Goal: Task Accomplishment & Management: Manage account settings

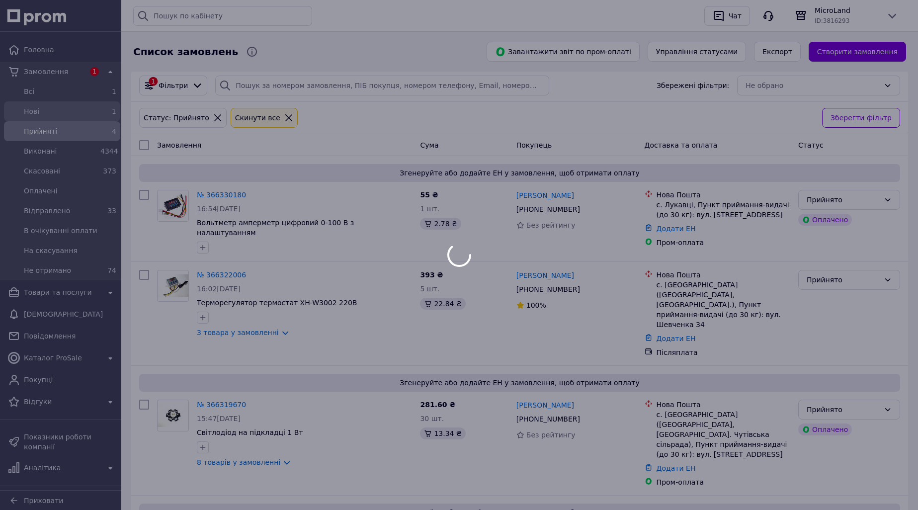
click at [93, 114] on span "Нові" at bounding box center [60, 111] width 73 height 10
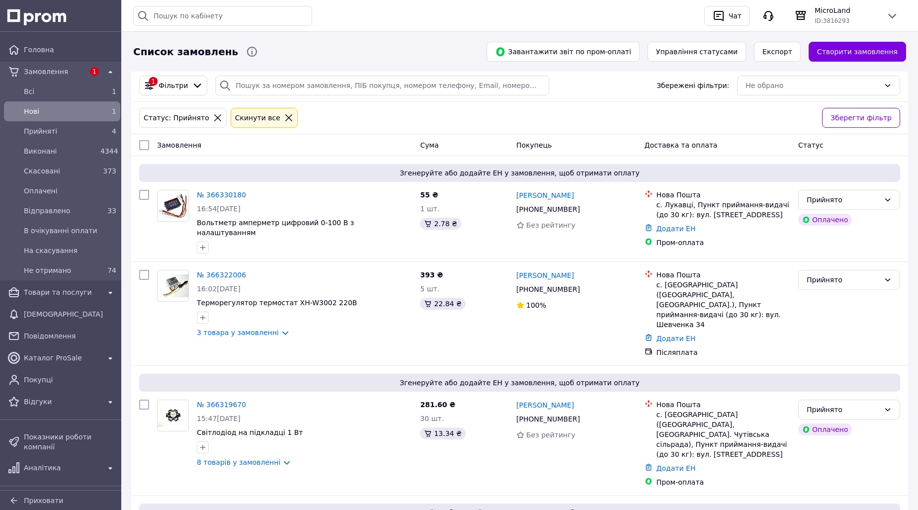
click at [104, 107] on div "1" at bounding box center [108, 111] width 16 height 10
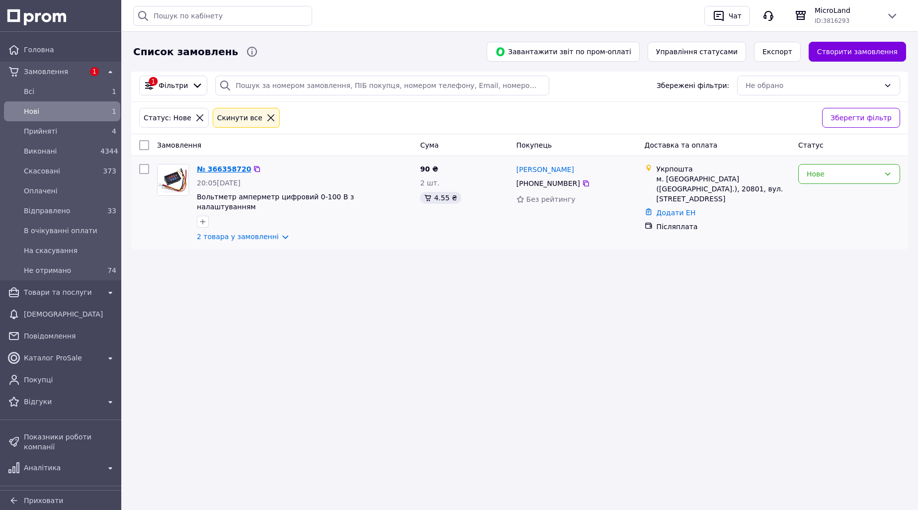
click at [220, 166] on link "№ 366358720" at bounding box center [224, 169] width 54 height 8
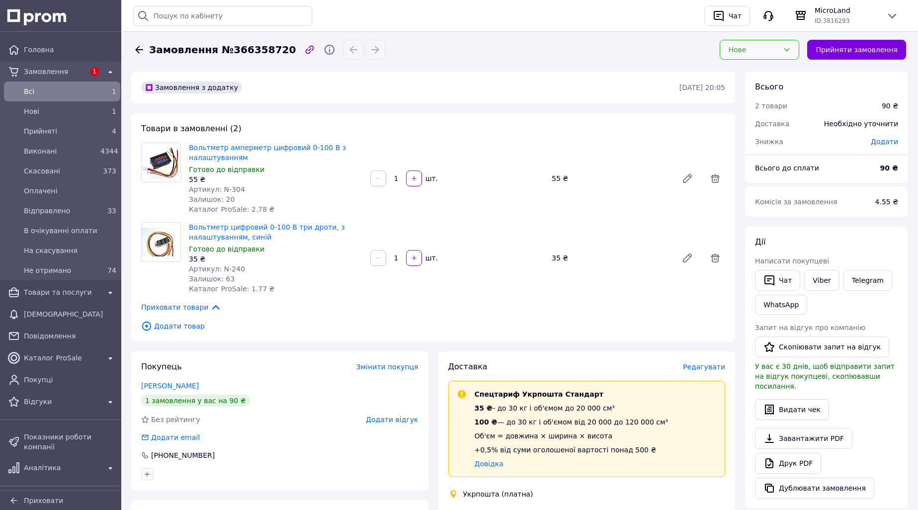
click at [750, 45] on div "Нове" at bounding box center [753, 49] width 51 height 11
click at [757, 71] on li "Прийнято" at bounding box center [769, 71] width 78 height 18
click at [83, 206] on span "Відправлено" at bounding box center [60, 211] width 73 height 10
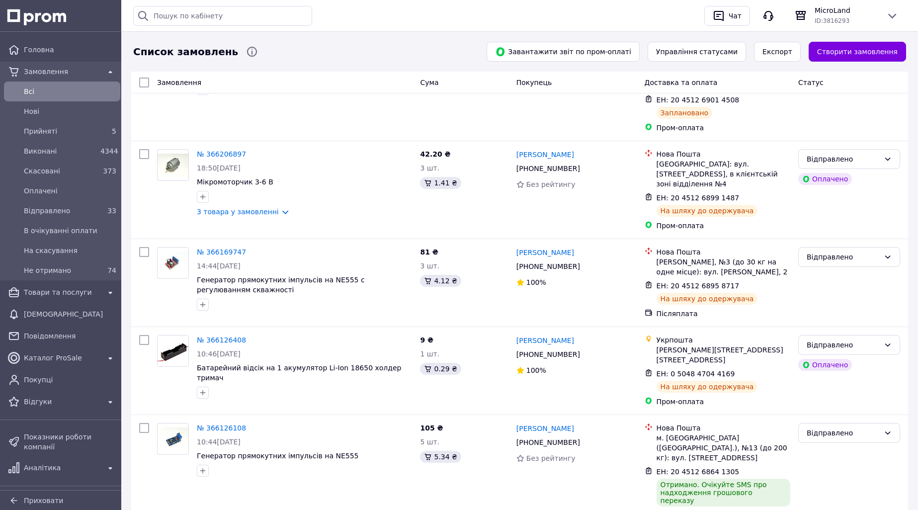
scroll to position [1392, 0]
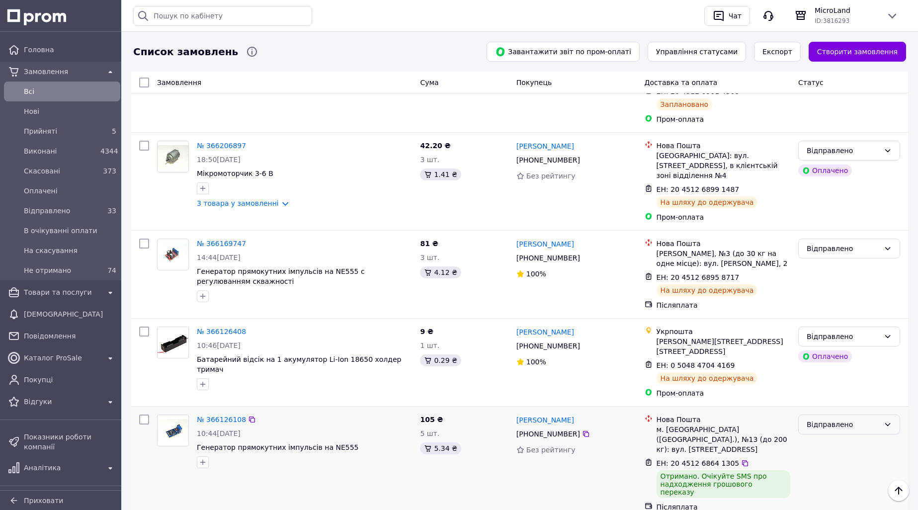
click at [835, 419] on div "Відправлено" at bounding box center [842, 424] width 73 height 11
click at [825, 301] on li "Виконано" at bounding box center [848, 300] width 101 height 18
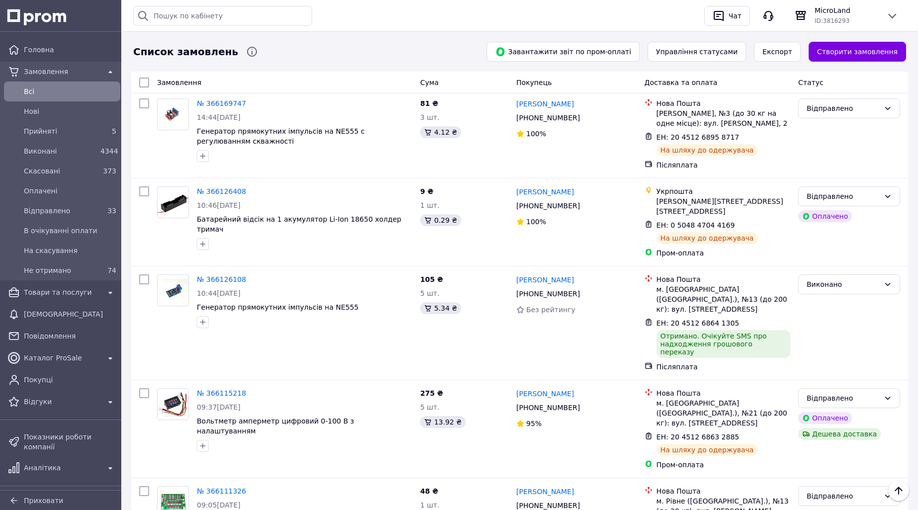
scroll to position [1557, 0]
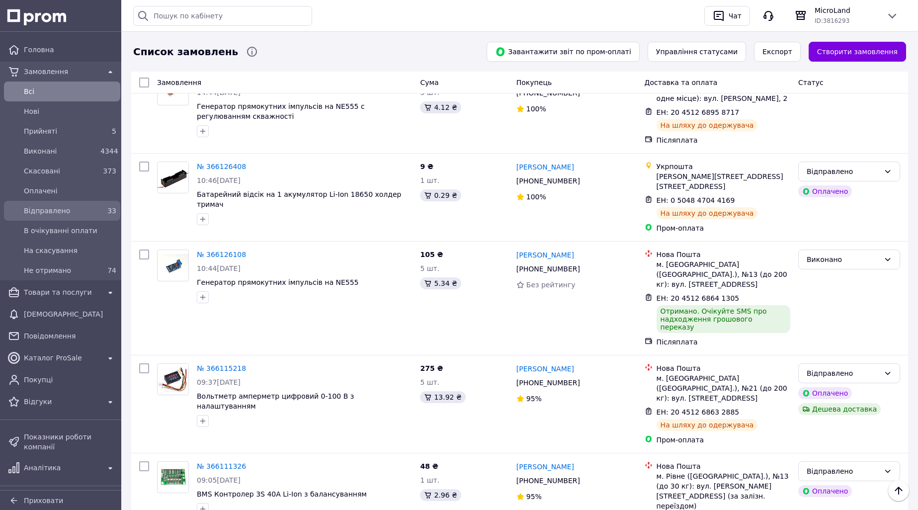
click at [71, 212] on span "Відправлено" at bounding box center [60, 211] width 73 height 10
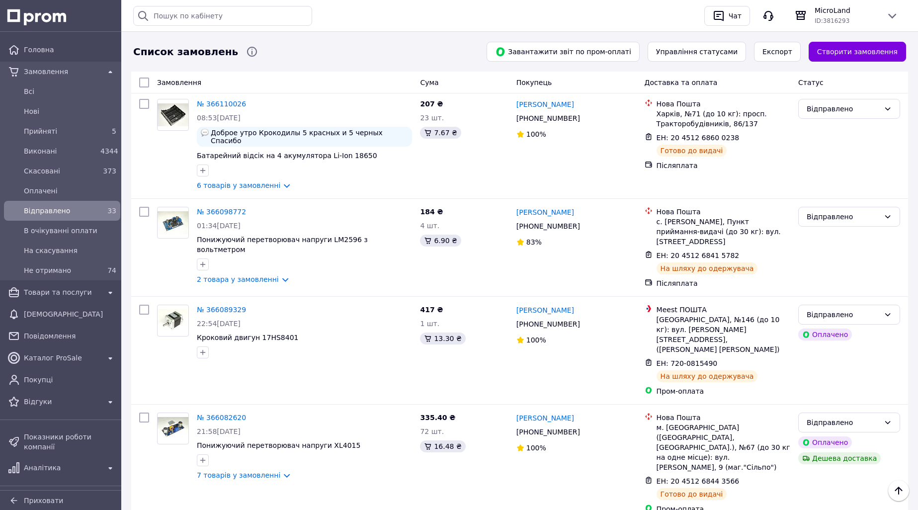
scroll to position [1551, 0]
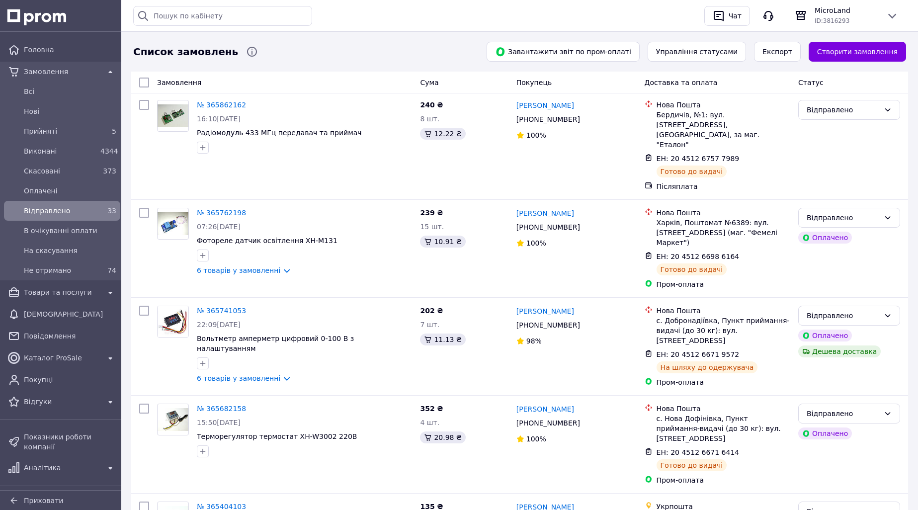
scroll to position [868, 0]
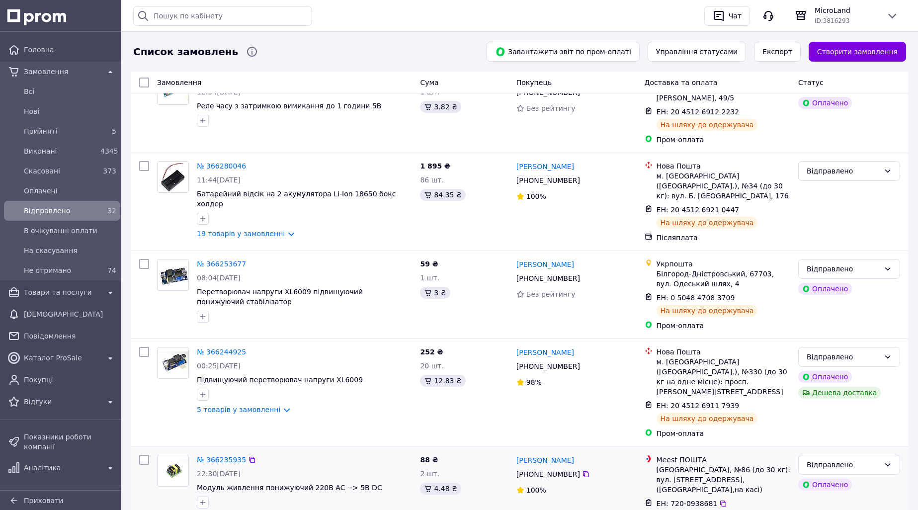
scroll to position [397, 0]
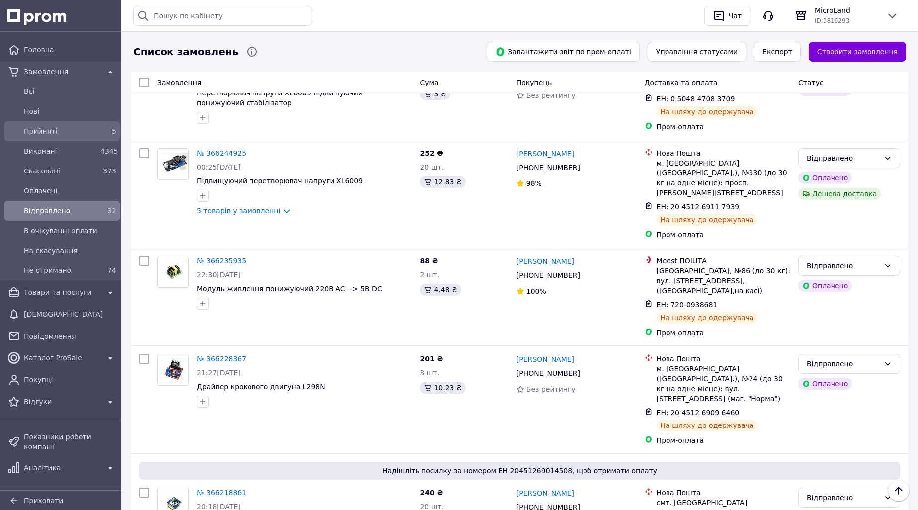
click at [100, 126] on div "5" at bounding box center [108, 131] width 20 height 14
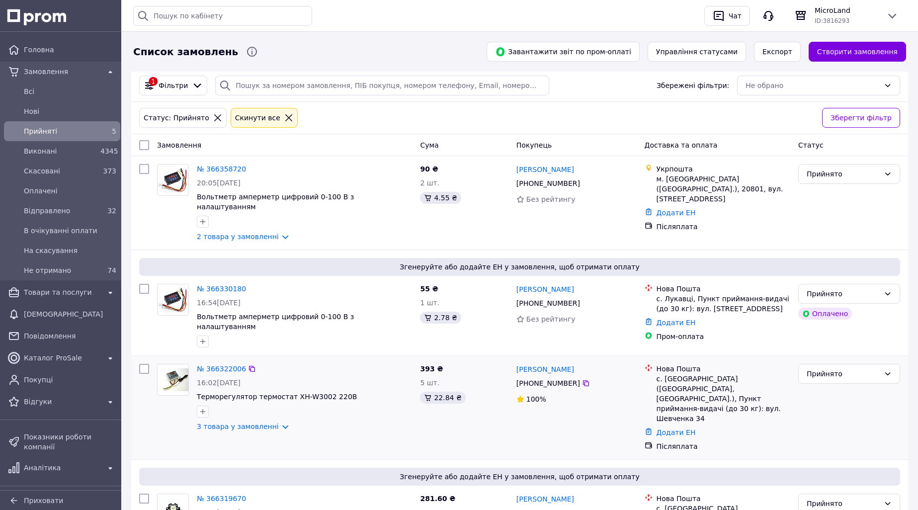
scroll to position [174, 0]
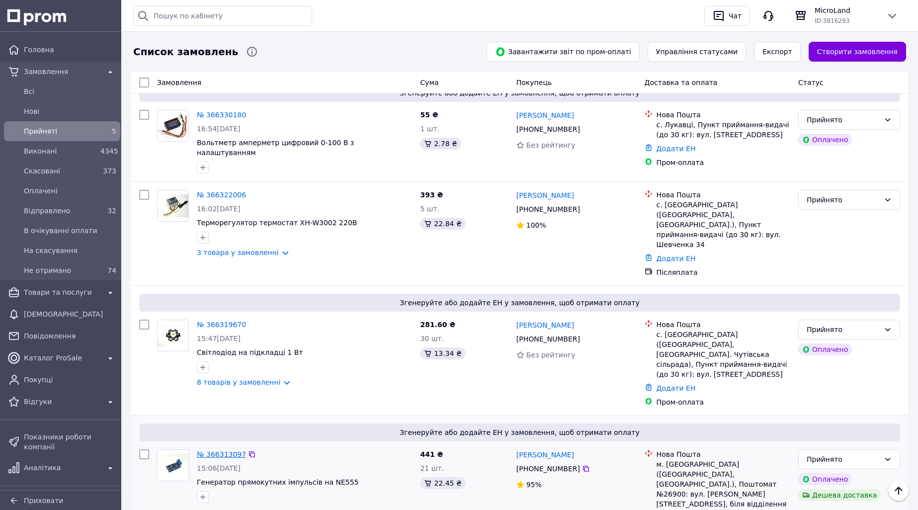
click at [224, 450] on link "№ 366313097" at bounding box center [221, 454] width 49 height 8
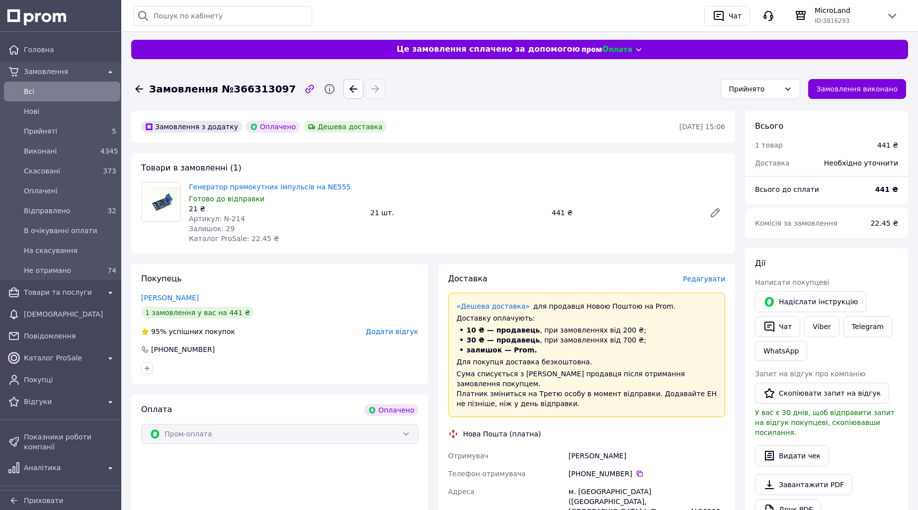
click at [714, 281] on span "Редагувати" at bounding box center [704, 279] width 42 height 8
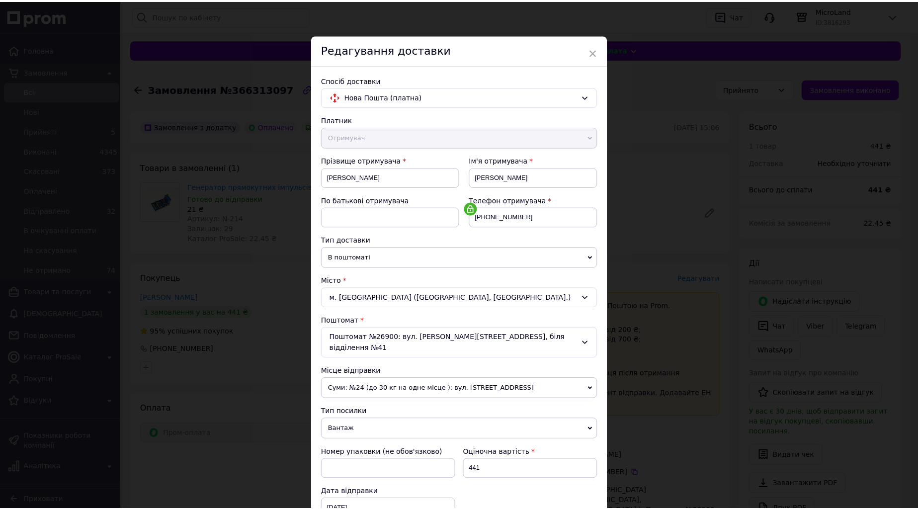
scroll to position [150, 0]
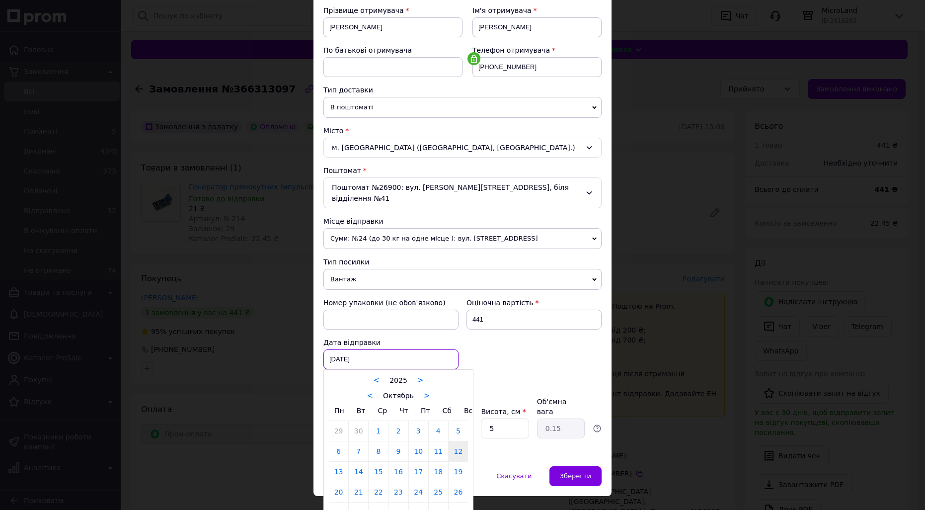
click at [362, 349] on div "12.10.2025 < 2025 > < Октябрь > Пн Вт Ср Чт Пт Сб Вс 29 30 1 2 3 4 5 6 7 8 9 10…" at bounding box center [390, 359] width 135 height 20
click at [337, 463] on link "13" at bounding box center [338, 472] width 19 height 20
type input "13.10.2025"
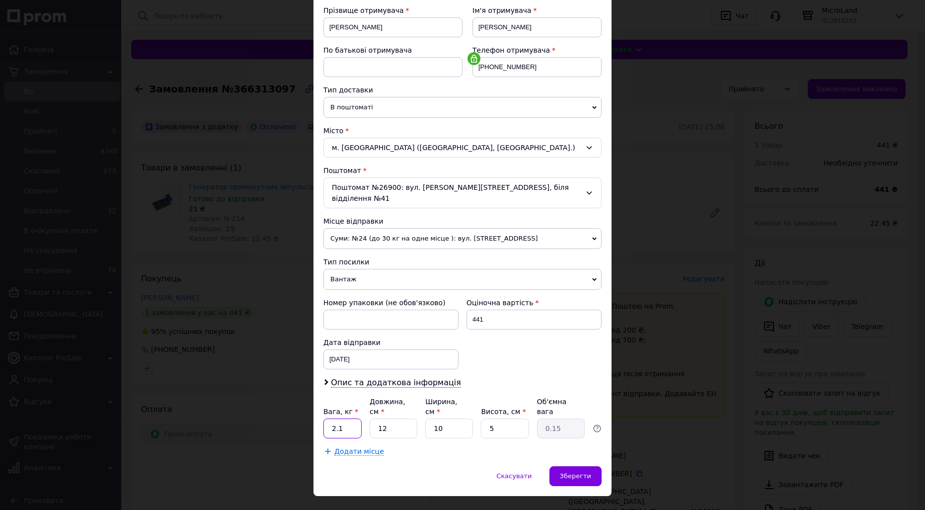
click at [345, 418] on input "2.1" at bounding box center [342, 428] width 38 height 20
type input "2"
type input "0.1"
type input "1"
type input "0.1"
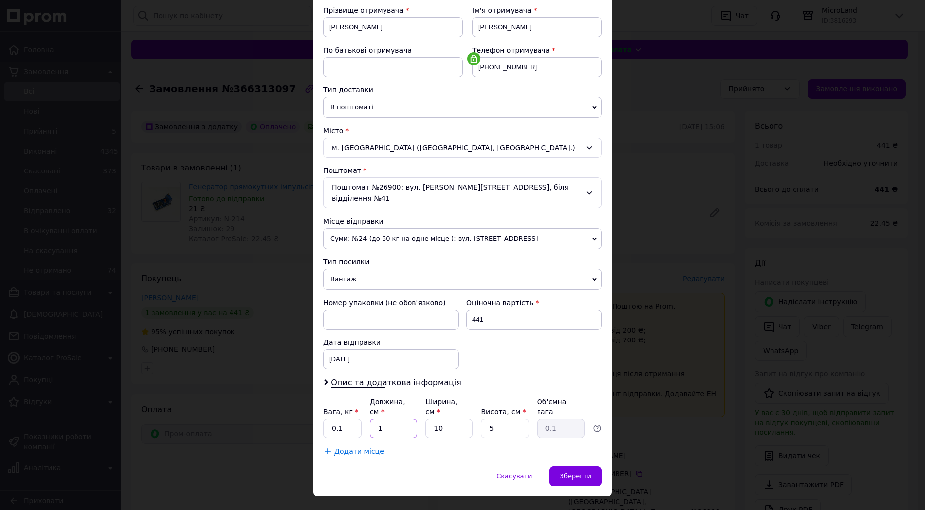
type input "13"
type input "0.16"
type input "13"
type input "1"
type input "0.1"
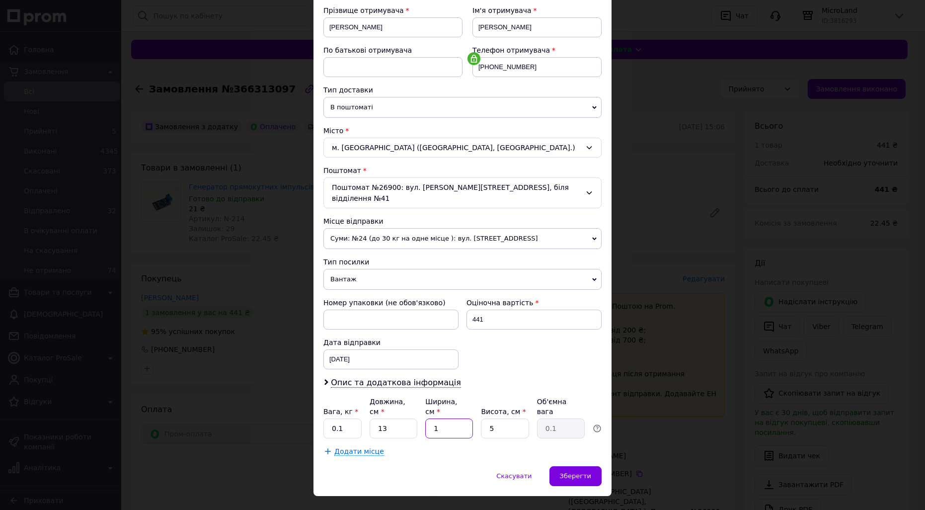
type input "12"
type input "0.2"
type input "12"
type input "6"
type input "0.23"
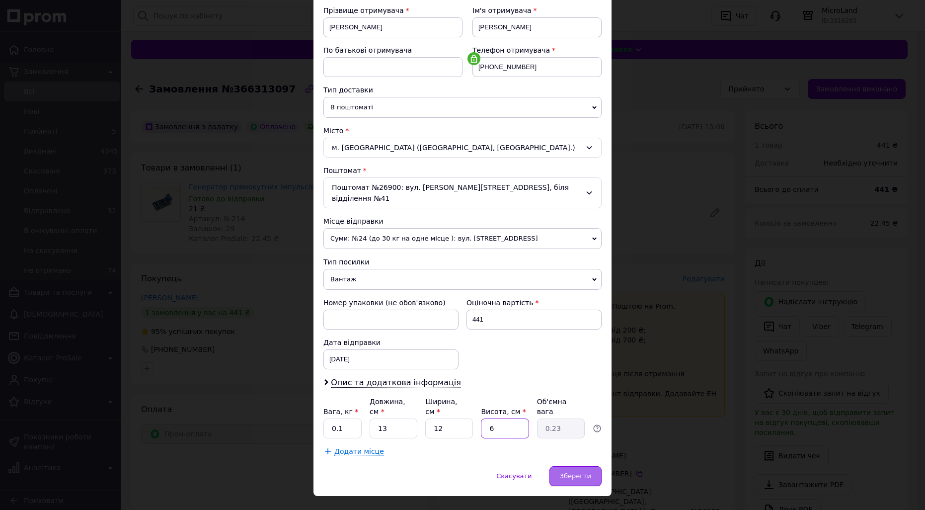
type input "6"
click at [571, 472] on span "Зберегти" at bounding box center [575, 475] width 31 height 7
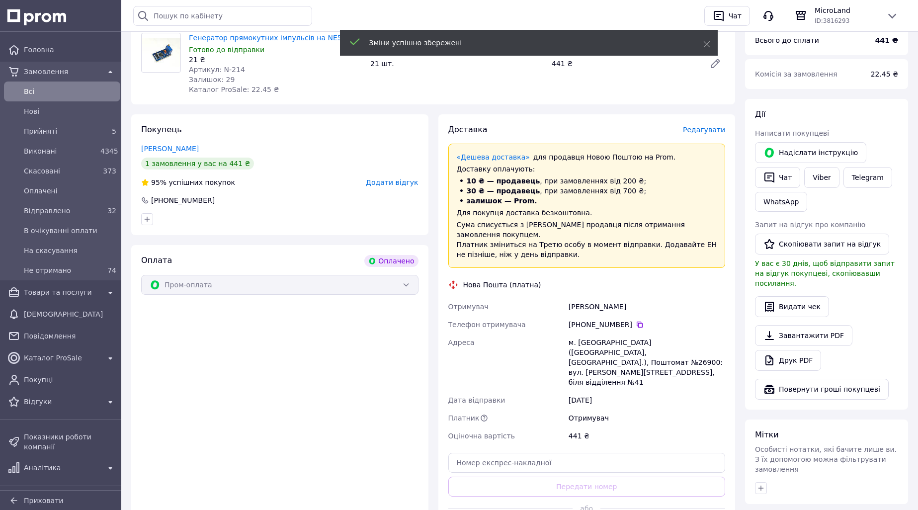
scroll to position [199, 0]
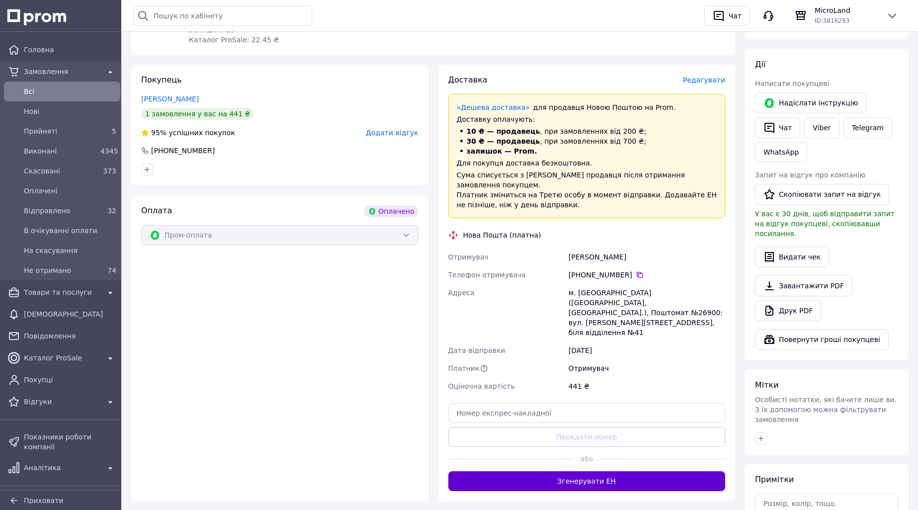
click at [582, 471] on button "Згенерувати ЕН" at bounding box center [586, 481] width 277 height 20
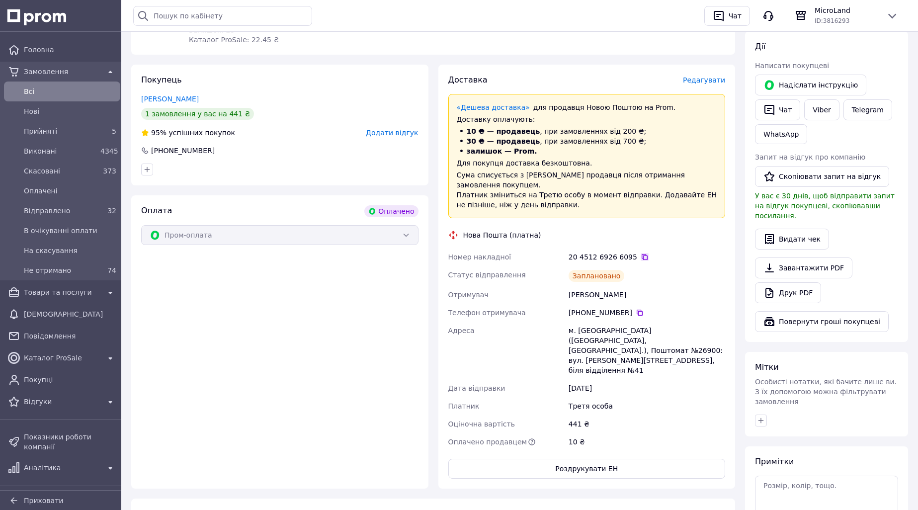
click at [641, 254] on icon at bounding box center [644, 257] width 6 height 6
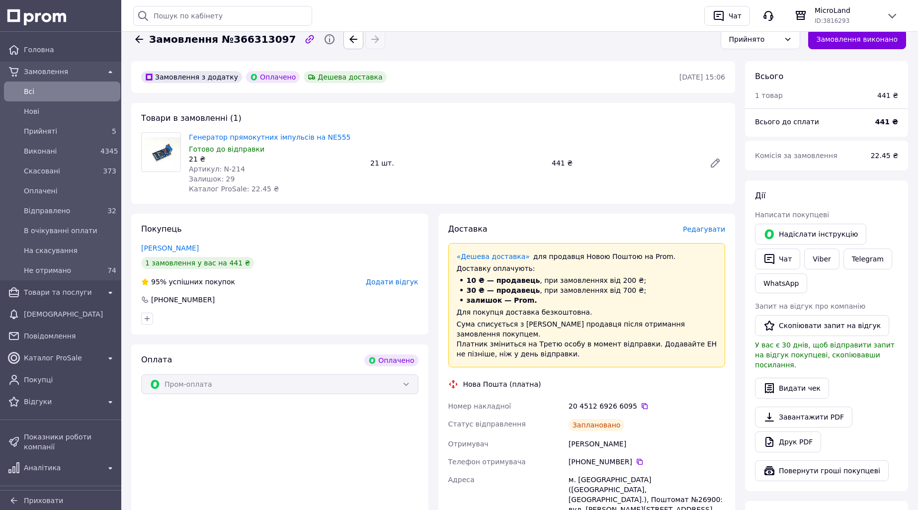
scroll to position [0, 0]
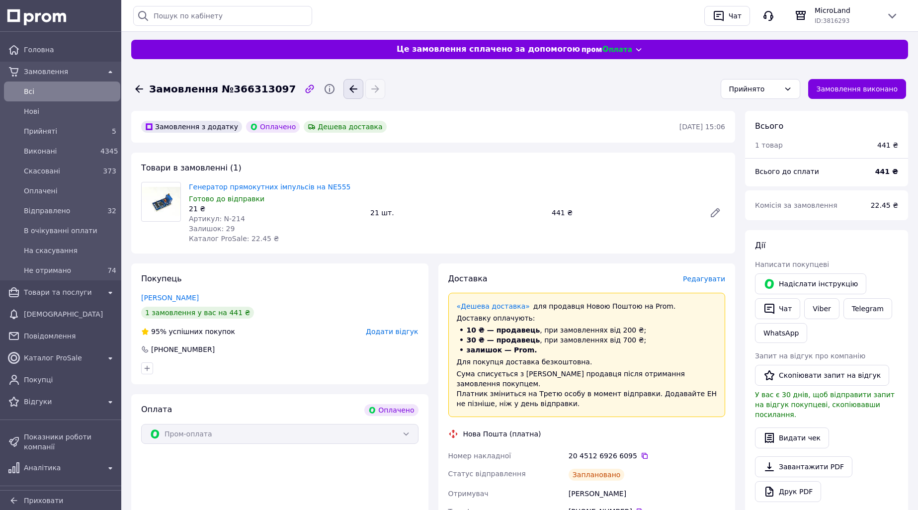
click at [347, 87] on icon "button" at bounding box center [353, 89] width 12 height 12
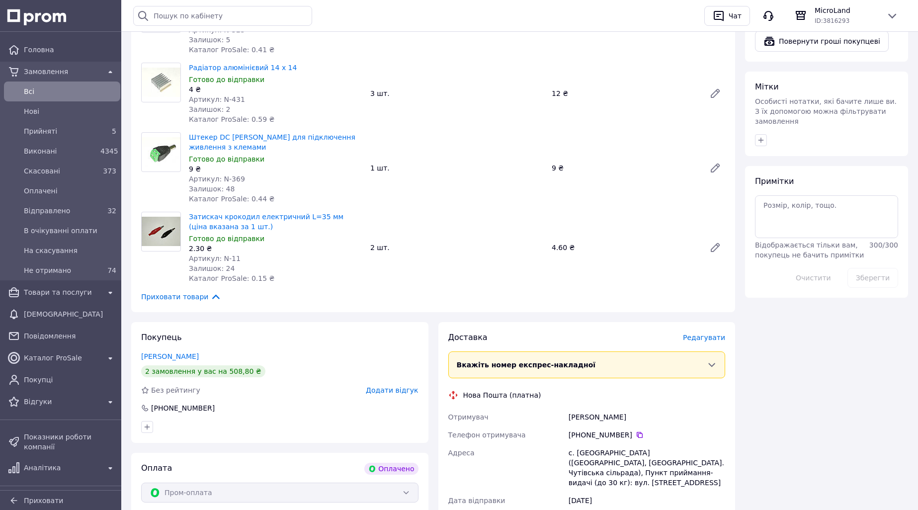
scroll to position [546, 0]
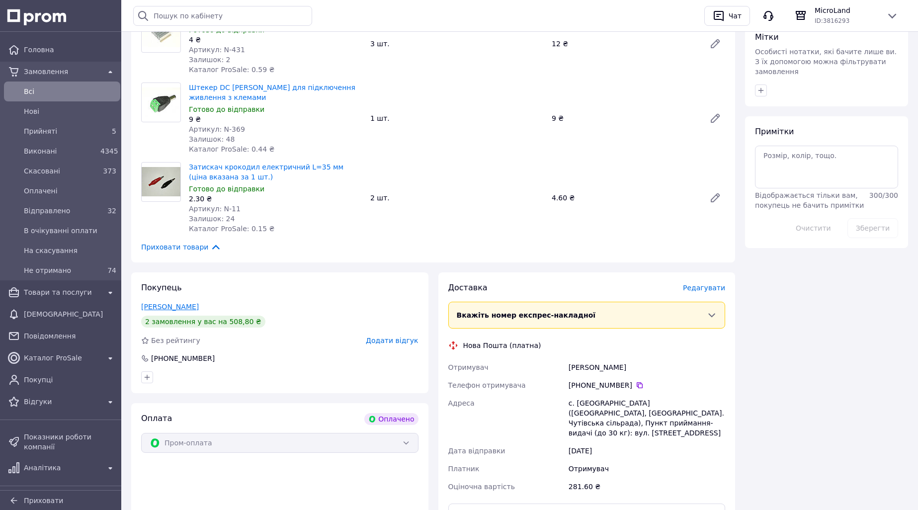
click at [164, 307] on link "Андреева Елена" at bounding box center [170, 307] width 58 height 8
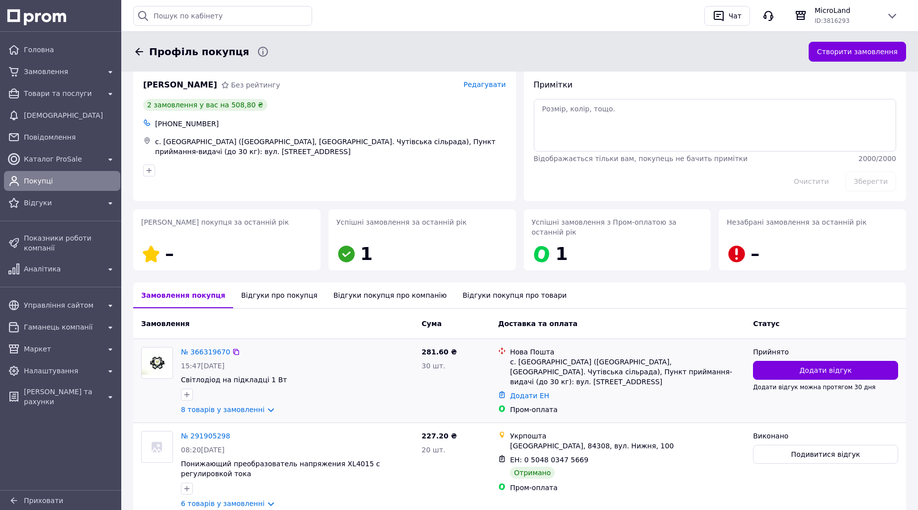
scroll to position [50, 0]
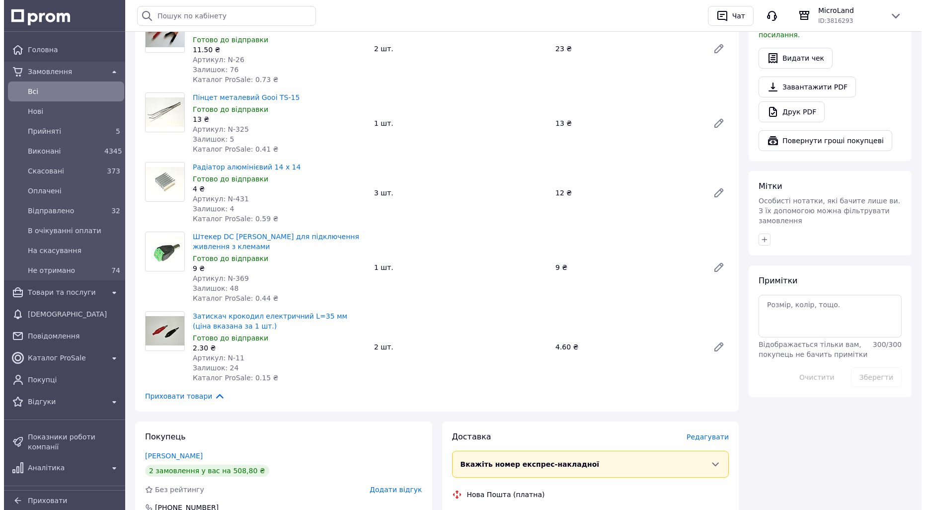
scroll to position [596, 0]
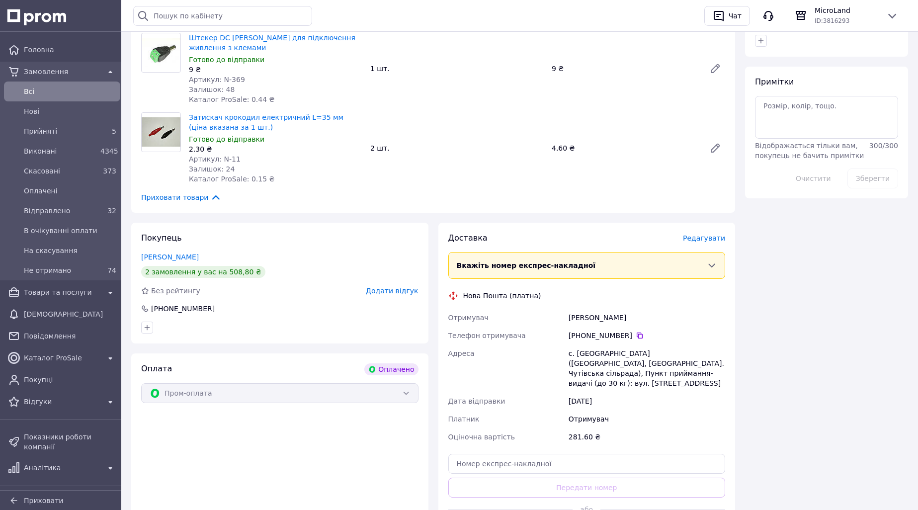
click at [713, 234] on span "Редагувати" at bounding box center [704, 238] width 42 height 8
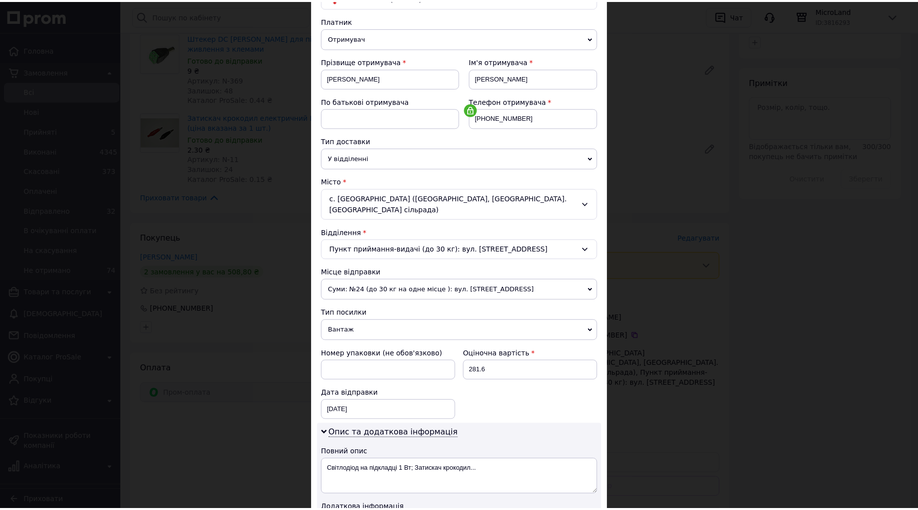
scroll to position [261, 0]
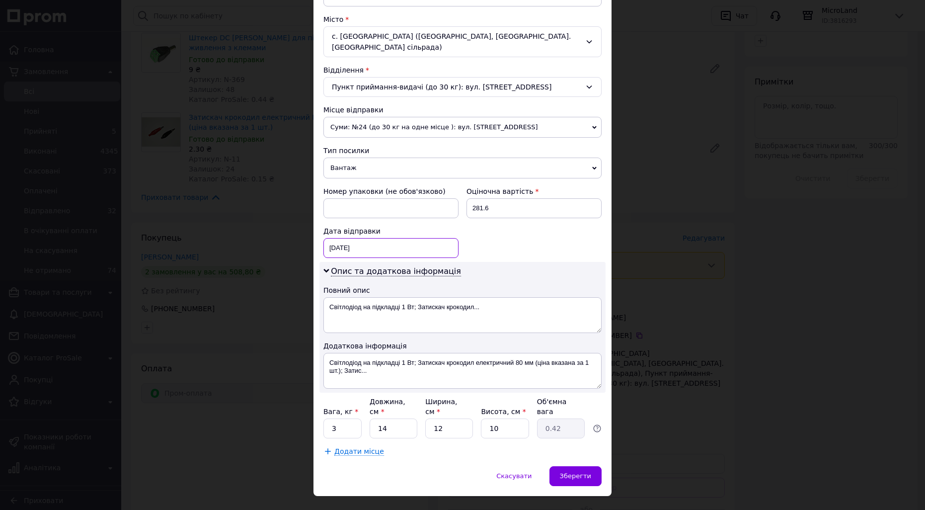
click at [369, 239] on div "12.10.2025 < 2025 > < Октябрь > Пн Вт Ср Чт Пт Сб Вс 29 30 1 2 3 4 5 6 7 8 9 10…" at bounding box center [390, 248] width 135 height 20
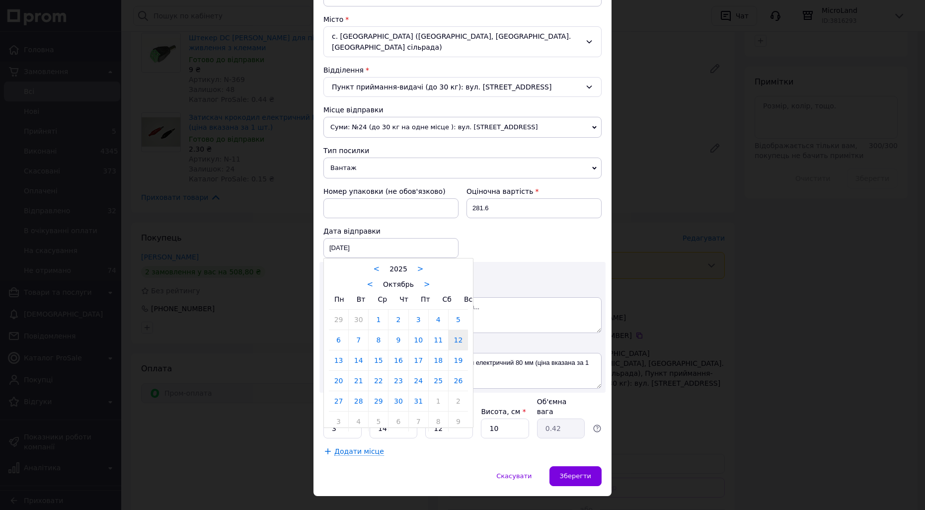
click at [339, 350] on link "13" at bounding box center [338, 360] width 19 height 20
type input "13.10.2025"
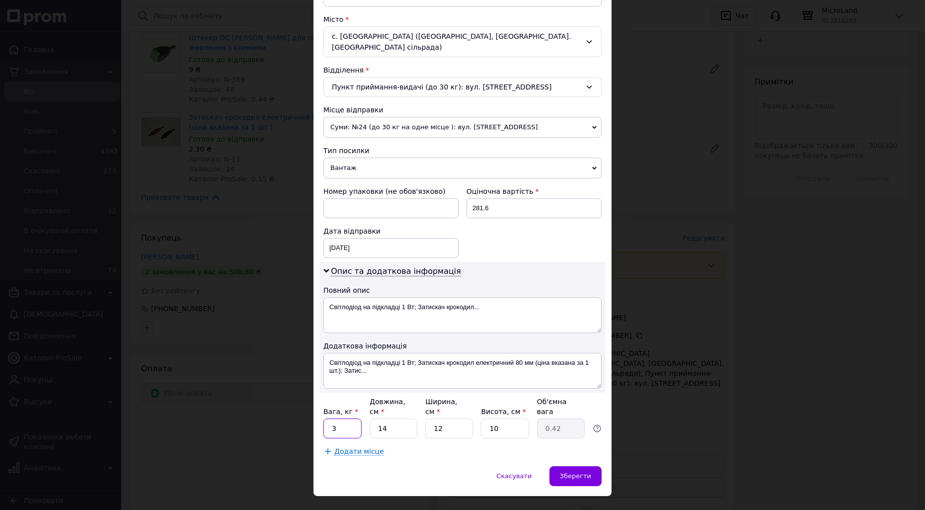
click at [344, 418] on input "3" at bounding box center [342, 428] width 38 height 20
type input "0.15"
type input "1"
type input "0.1"
type input "17"
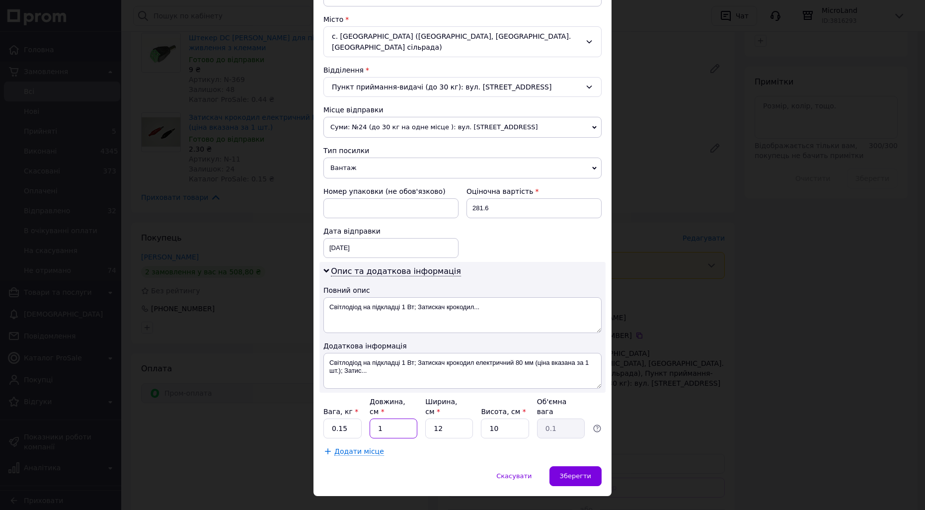
type input "0.51"
type input "17"
type input "1"
type input "0.1"
type input "19"
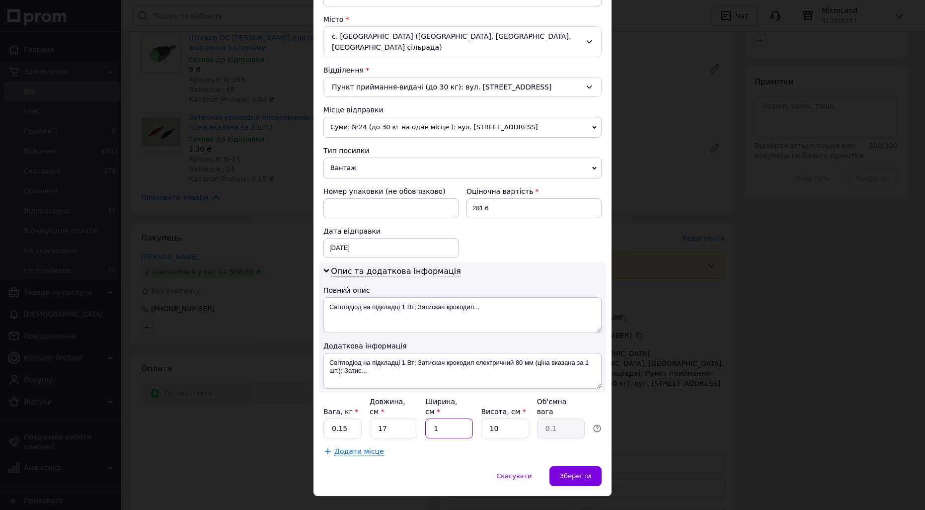
type input "0.81"
type input "1"
type input "0.1"
type input "10"
type input "0.43"
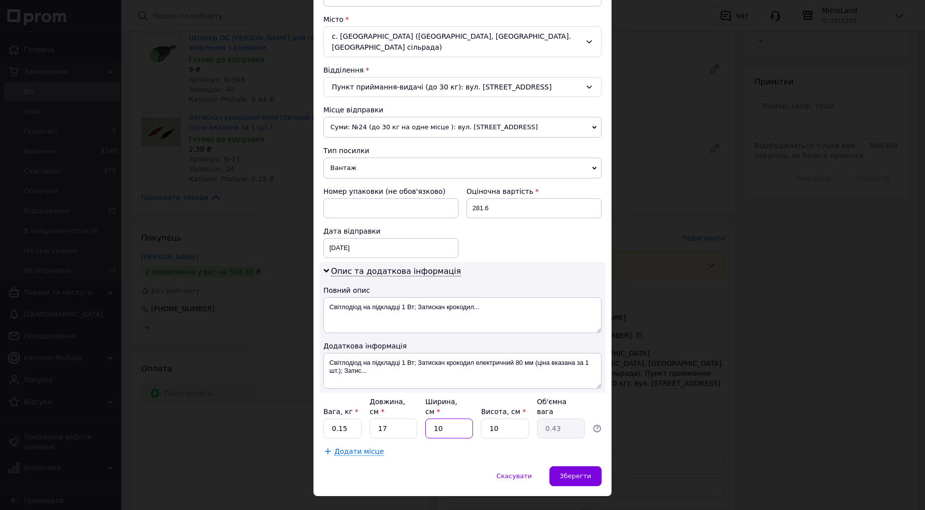
type input "10"
type input "7"
type input "0.3"
type input "7"
click at [571, 472] on span "Зберегти" at bounding box center [575, 475] width 31 height 7
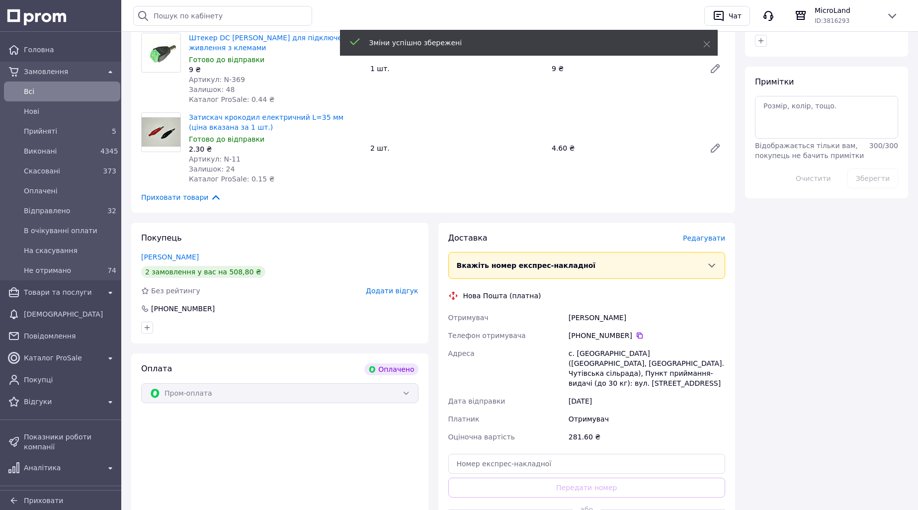
scroll to position [646, 0]
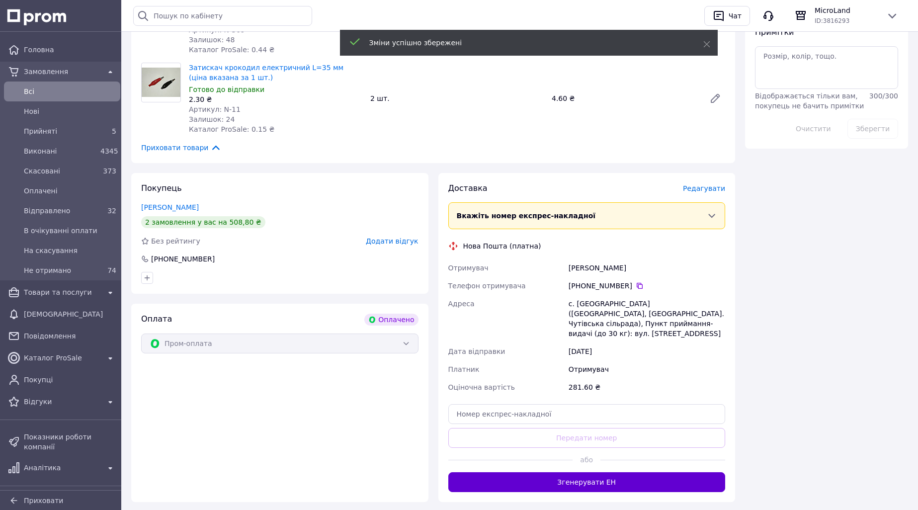
click at [583, 472] on button "Згенерувати ЕН" at bounding box center [586, 482] width 277 height 20
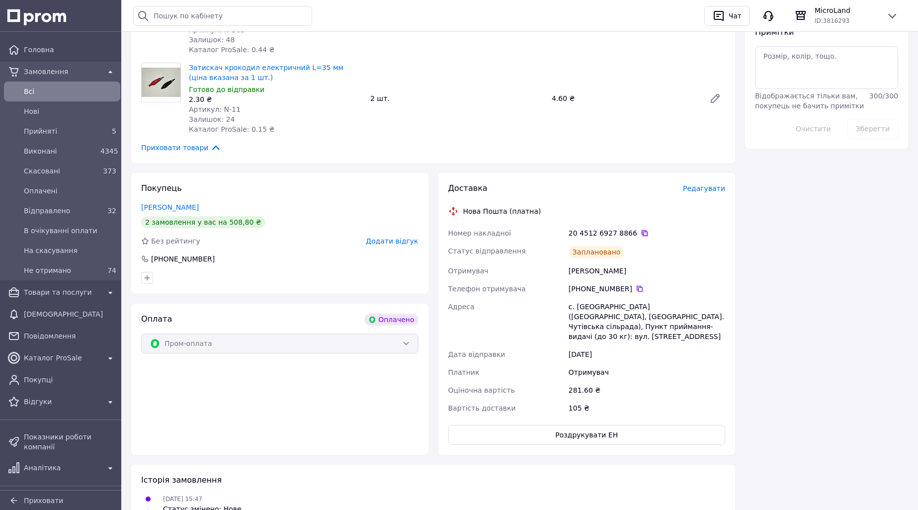
click at [641, 231] on icon at bounding box center [644, 233] width 6 height 6
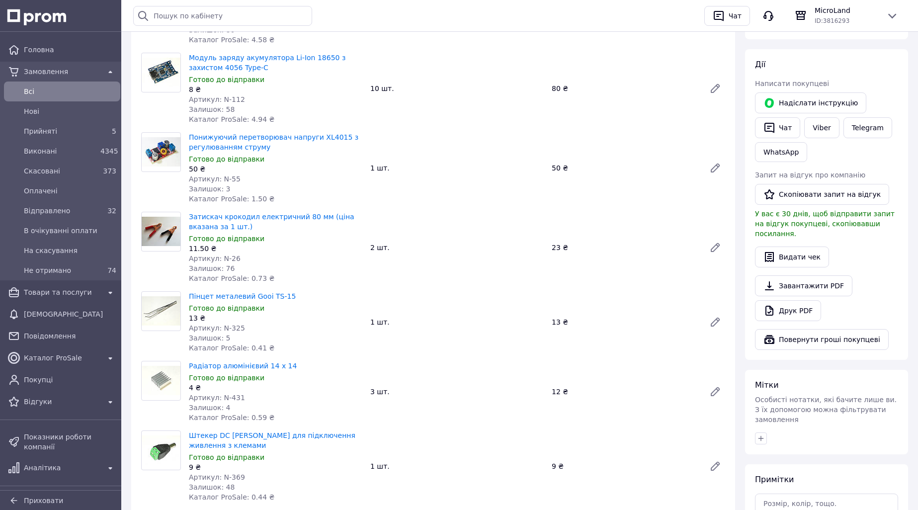
scroll to position [0, 0]
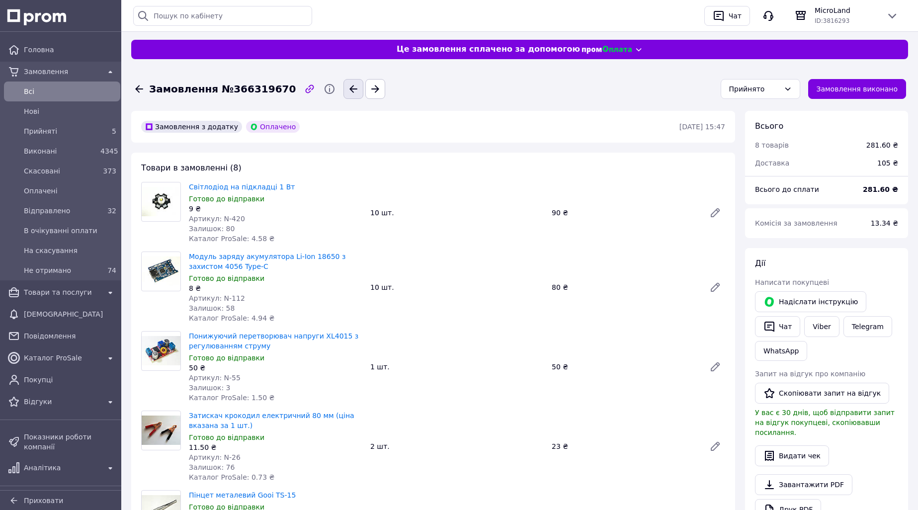
click at [347, 87] on icon "button" at bounding box center [353, 89] width 12 height 12
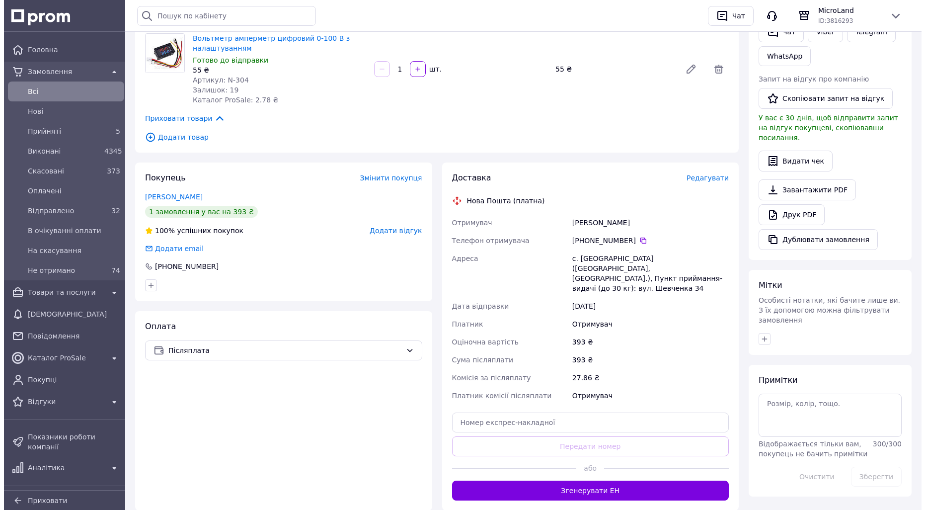
scroll to position [298, 0]
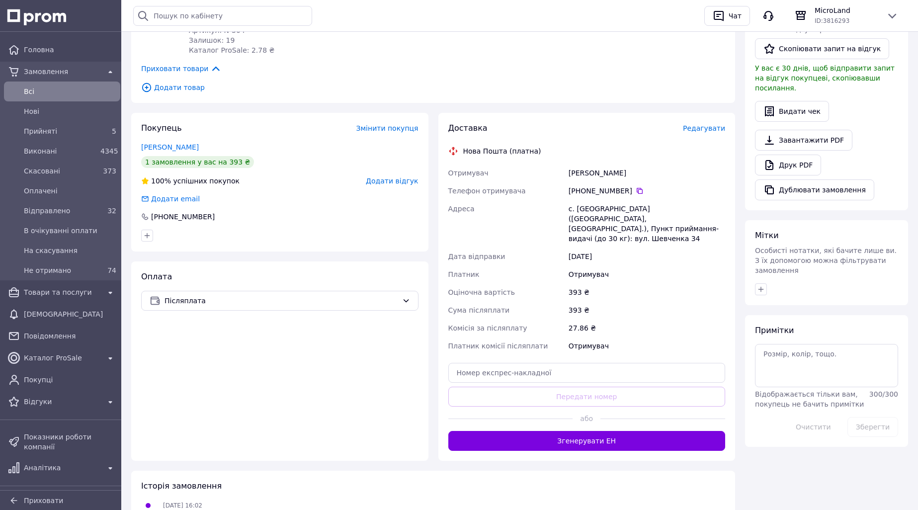
click at [711, 126] on span "Редагувати" at bounding box center [704, 128] width 42 height 8
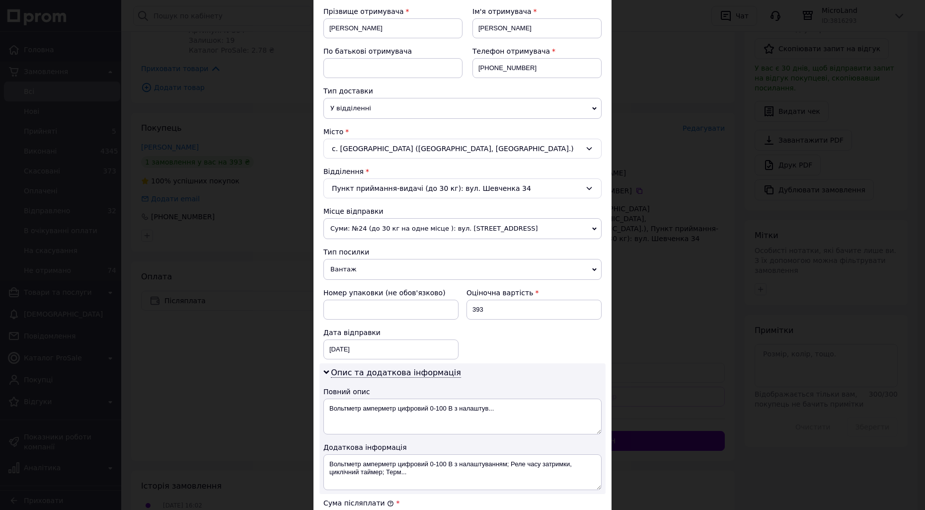
scroll to position [248, 0]
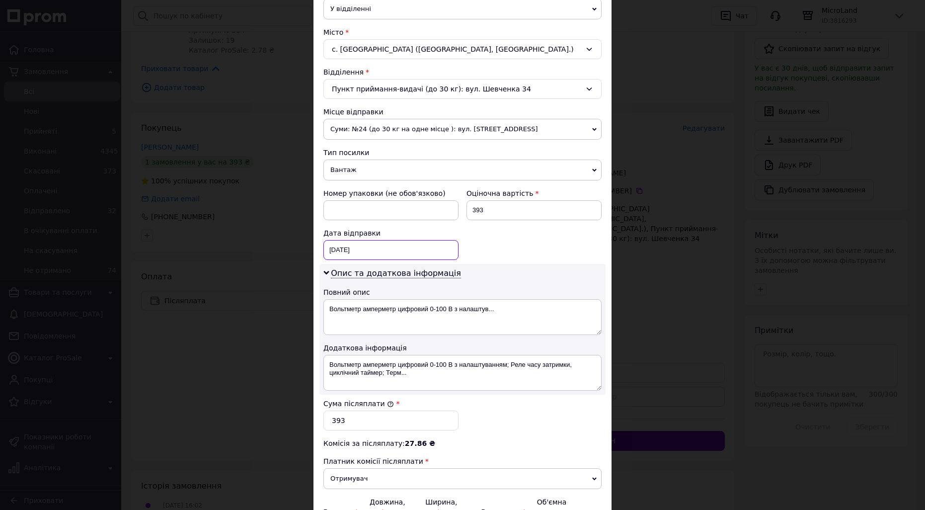
click at [351, 251] on div "12.10.2025 < 2025 > < Октябрь > Пн Вт Ср Чт Пт Сб Вс 29 30 1 2 3 4 5 6 7 8 9 10…" at bounding box center [390, 250] width 135 height 20
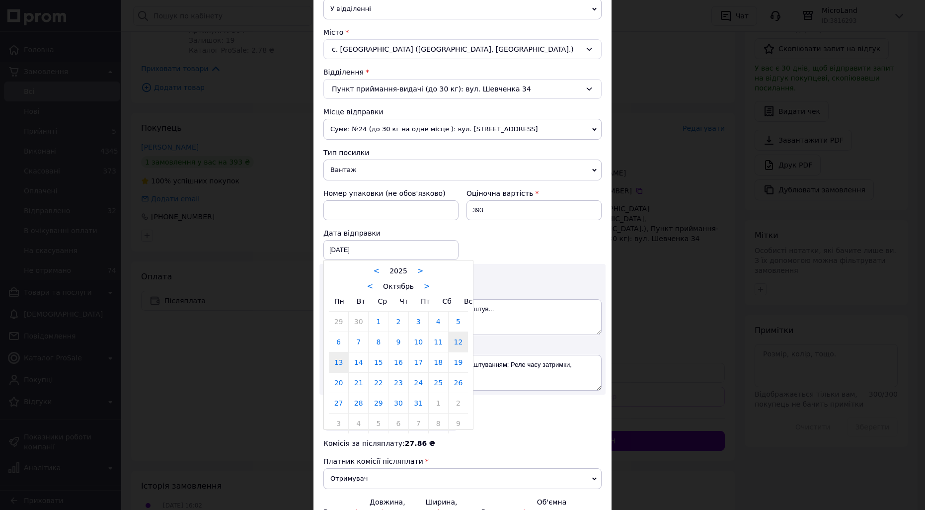
click at [335, 365] on link "13" at bounding box center [338, 362] width 19 height 20
type input "13.10.2025"
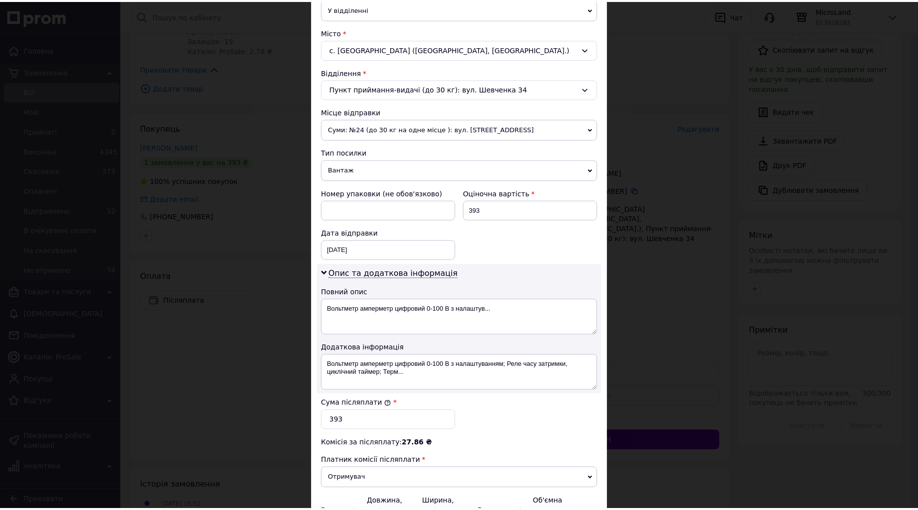
scroll to position [360, 0]
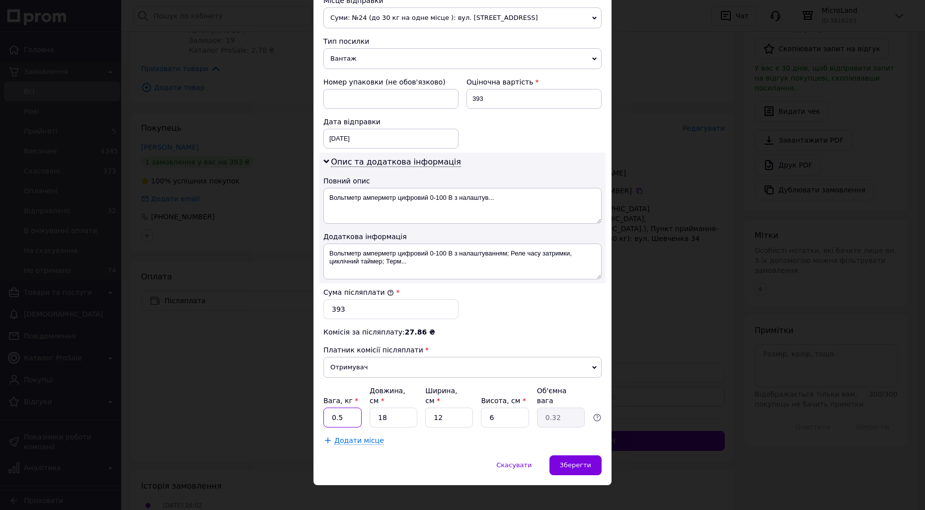
click at [344, 408] on input "0.5" at bounding box center [342, 417] width 38 height 20
type input "0.26"
type input "1"
type input "0.1"
type input "15"
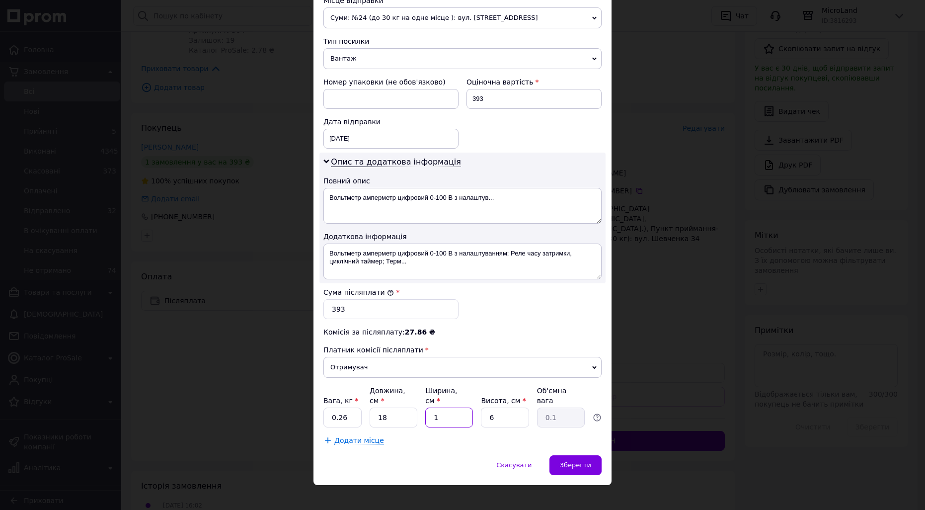
type input "0.41"
type input "15"
type input "8"
type input "0.54"
type input "8"
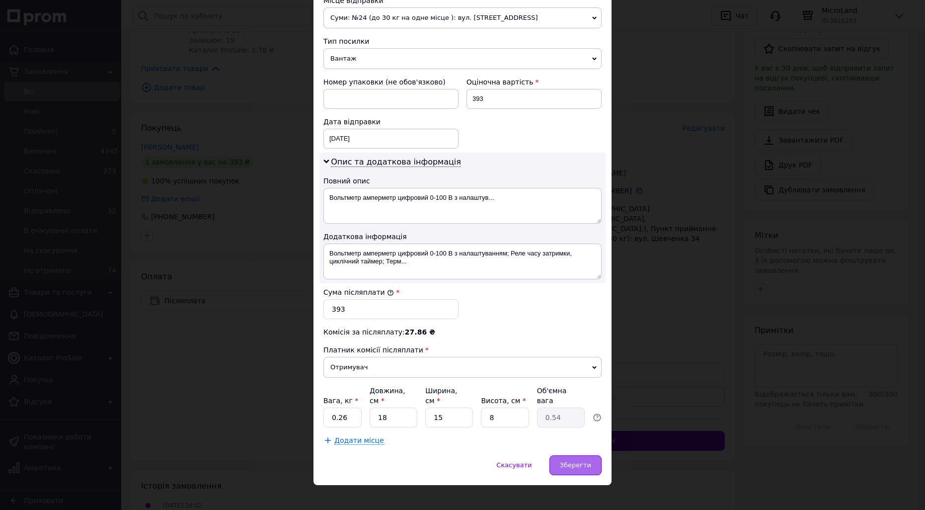
click at [578, 455] on div "Зберегти" at bounding box center [575, 465] width 52 height 20
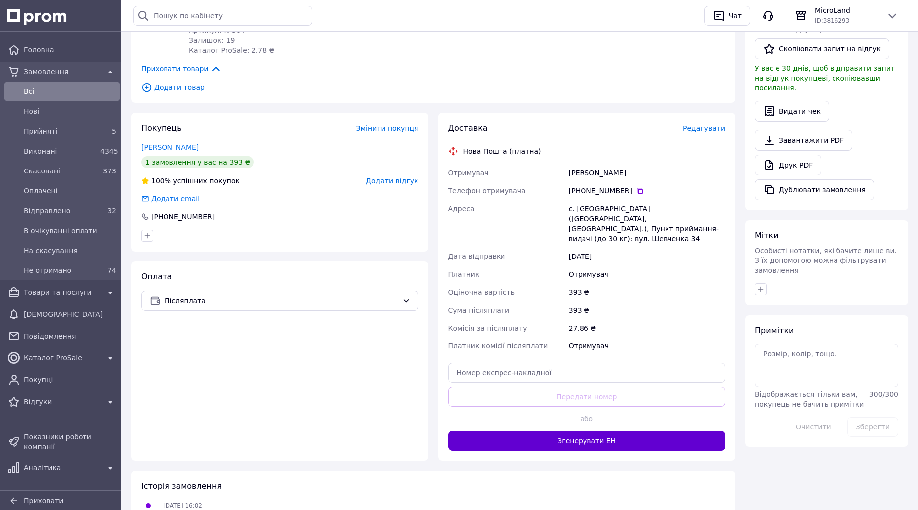
click at [599, 432] on button "Згенерувати ЕН" at bounding box center [586, 441] width 277 height 20
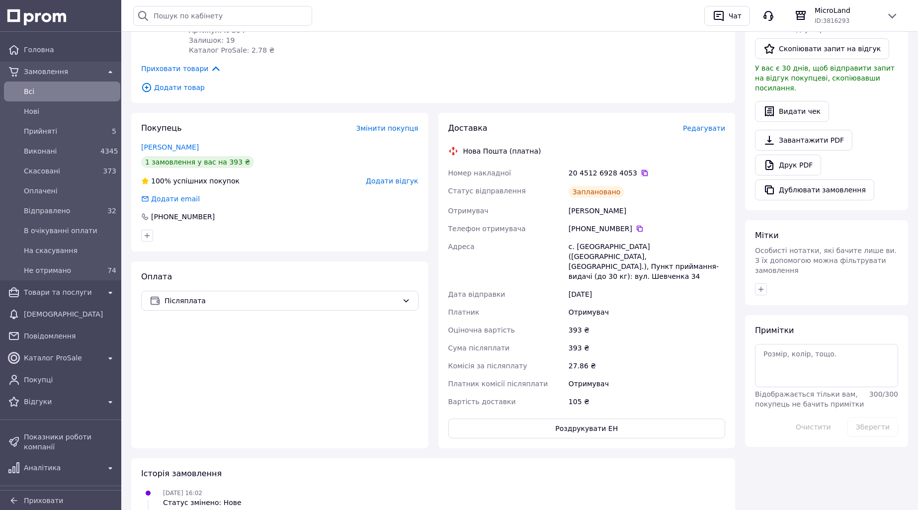
click at [641, 171] on icon at bounding box center [644, 173] width 6 height 6
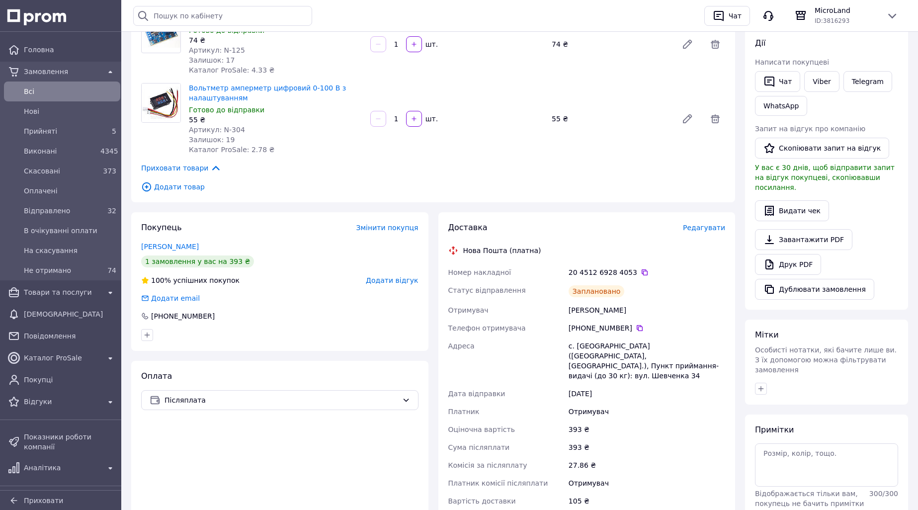
scroll to position [0, 0]
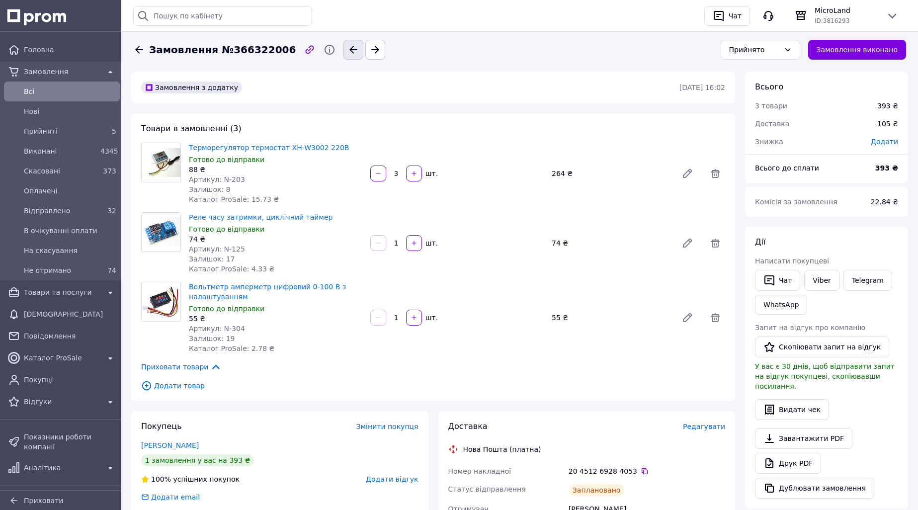
click at [347, 46] on icon "button" at bounding box center [353, 50] width 12 height 12
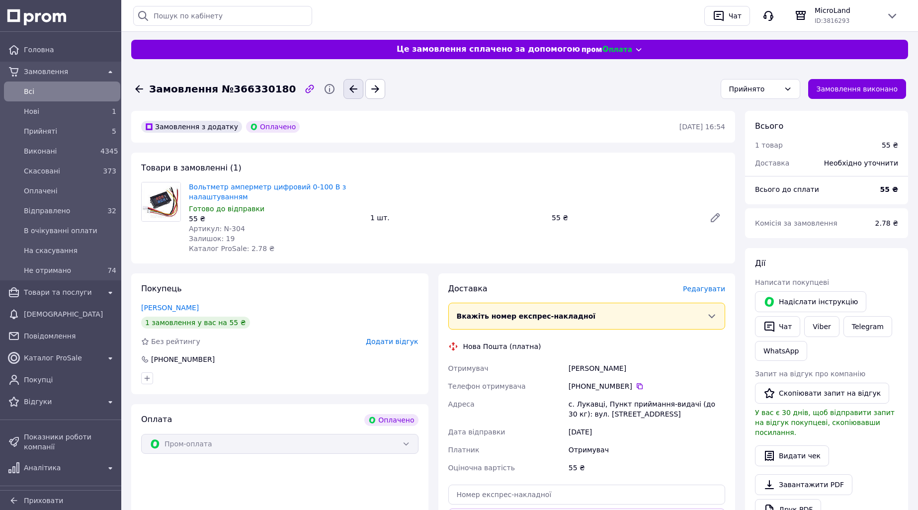
click at [347, 86] on icon "button" at bounding box center [353, 89] width 12 height 12
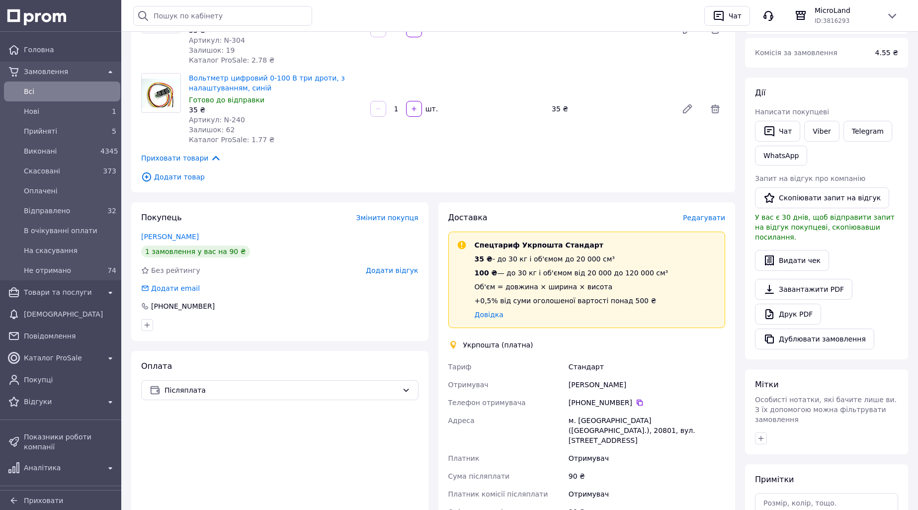
scroll to position [248, 0]
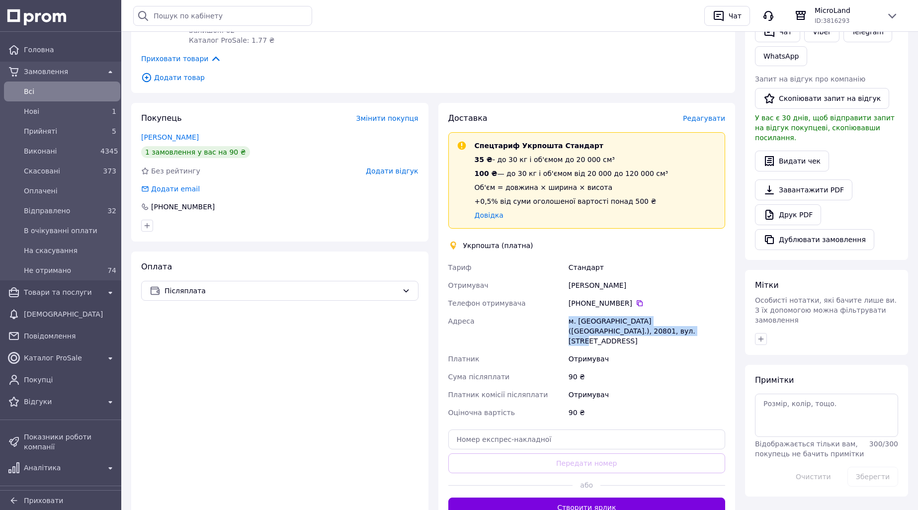
drag, startPoint x: 567, startPoint y: 321, endPoint x: 620, endPoint y: 330, distance: 53.9
click at [620, 330] on div "м. Кам'янка (Черкаська обл.), 20801, вул. Героїв Майдану, 32" at bounding box center [646, 331] width 160 height 38
copy div "м. Кам'янка (Черкаська обл.), 20801, вул. Героїв Майдану, 32"
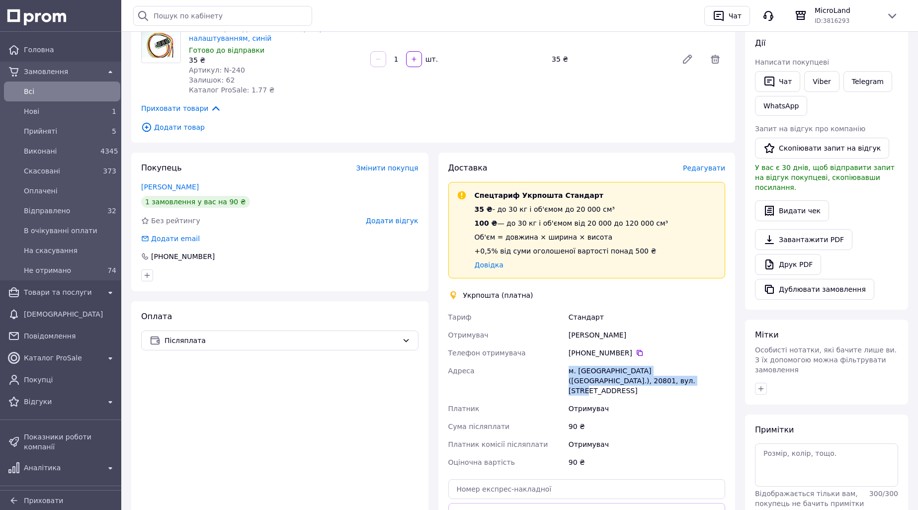
copy div "м. Кам'янка (Черкаська обл.), 20801, вул. Героїв Майдану, 32"
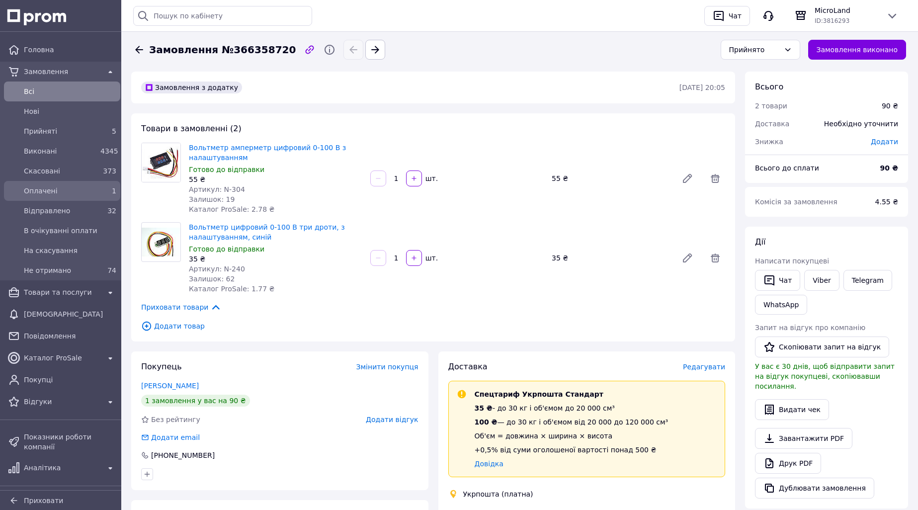
click at [100, 190] on div "1" at bounding box center [108, 191] width 16 height 10
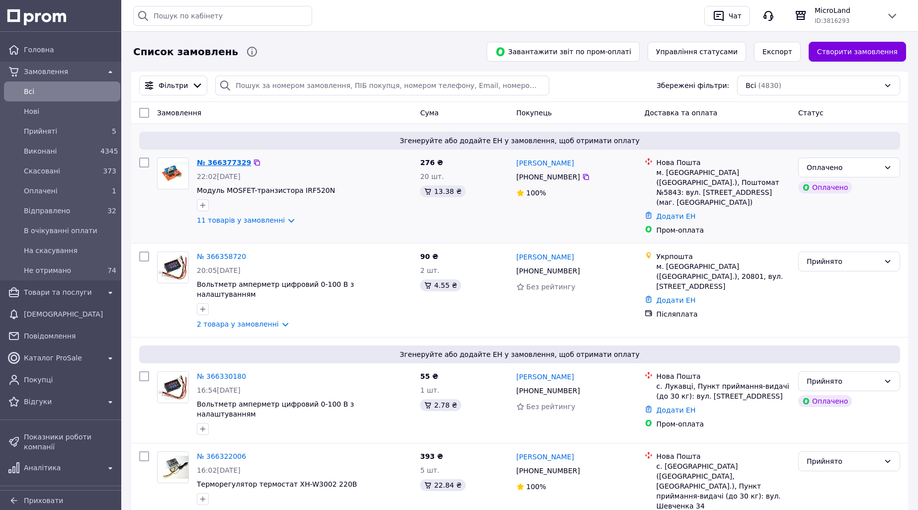
click at [230, 160] on link "№ 366377329" at bounding box center [224, 162] width 54 height 8
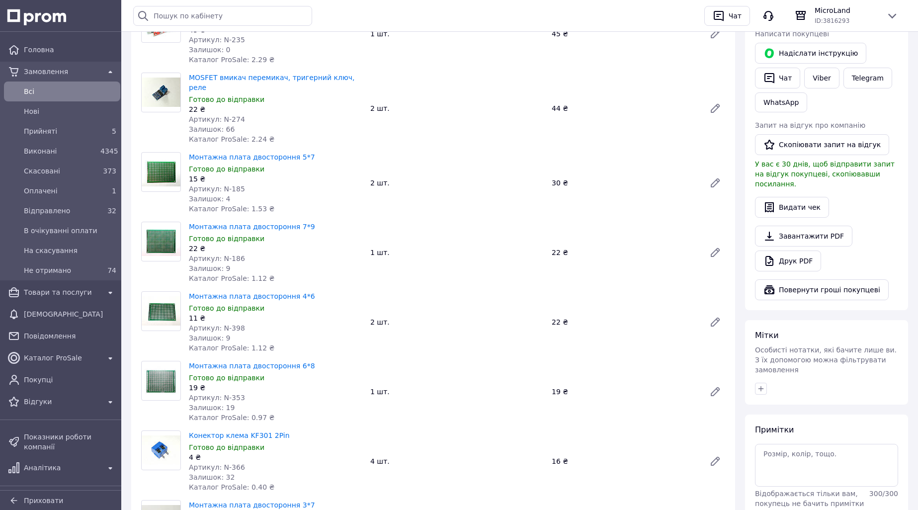
scroll to position [298, 0]
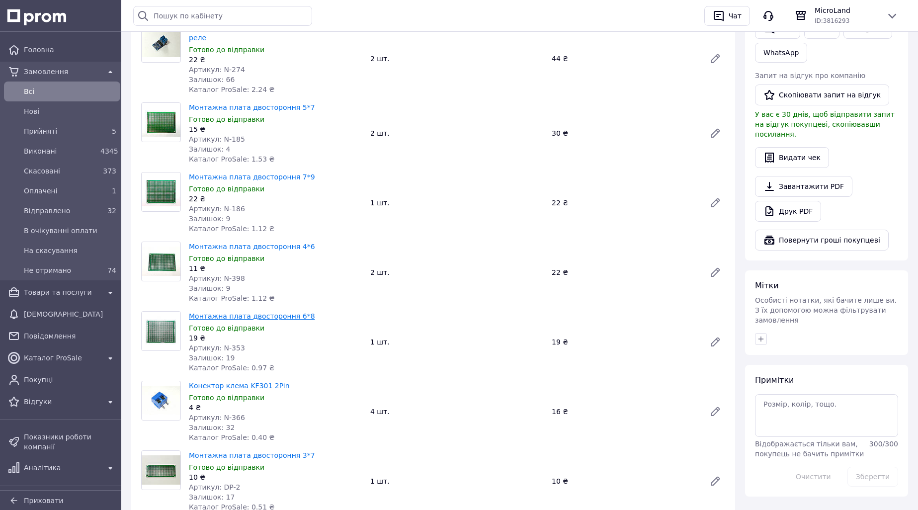
click at [274, 312] on link "Монтажна плата двостороння 6*8" at bounding box center [252, 316] width 126 height 8
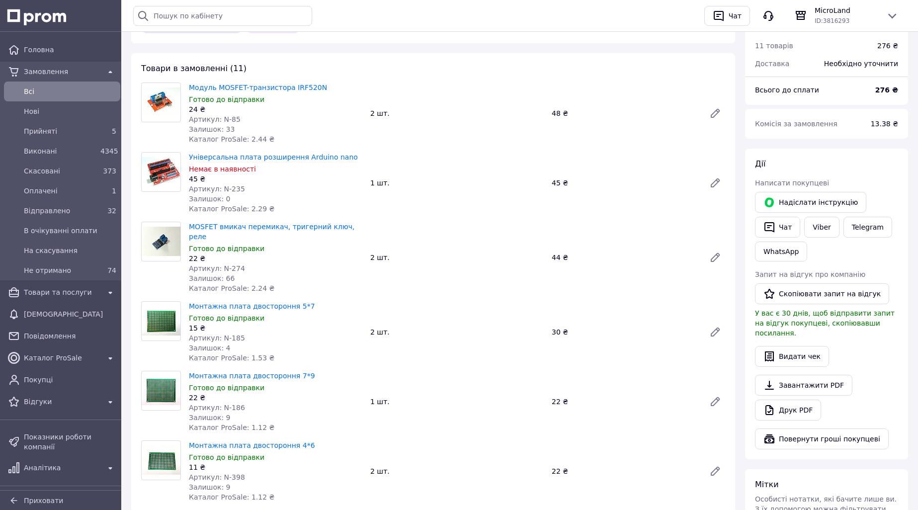
scroll to position [0, 0]
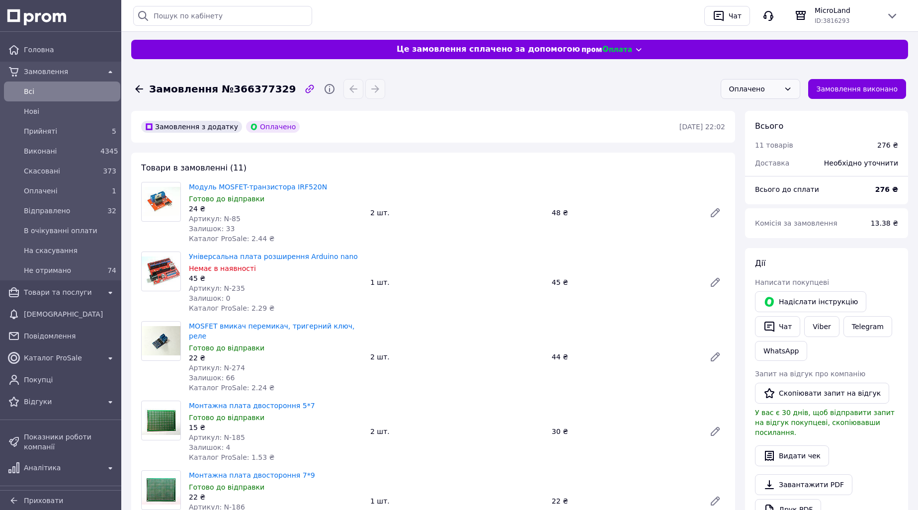
click at [759, 86] on div "Оплачено" at bounding box center [754, 88] width 51 height 11
click at [763, 112] on li "Прийнято" at bounding box center [769, 110] width 78 height 18
click at [369, 90] on icon "button" at bounding box center [375, 89] width 12 height 12
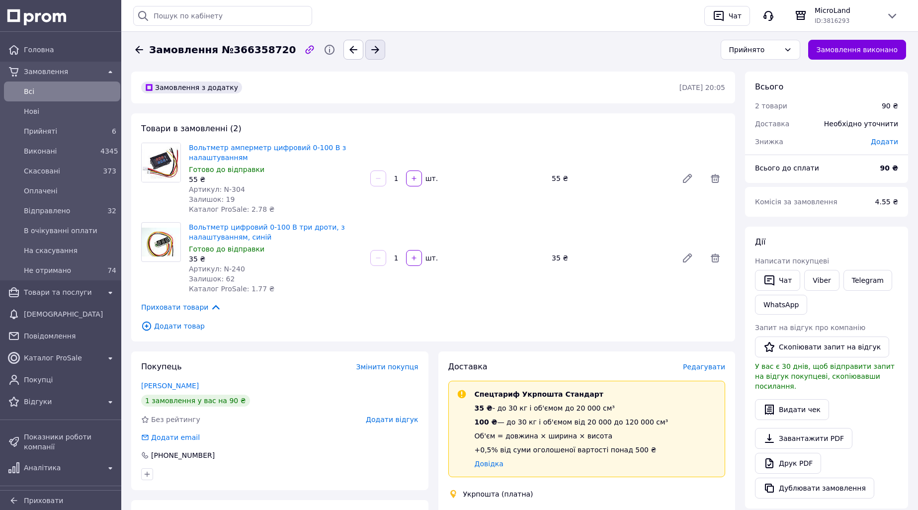
click at [371, 50] on icon "button" at bounding box center [375, 49] width 8 height 7
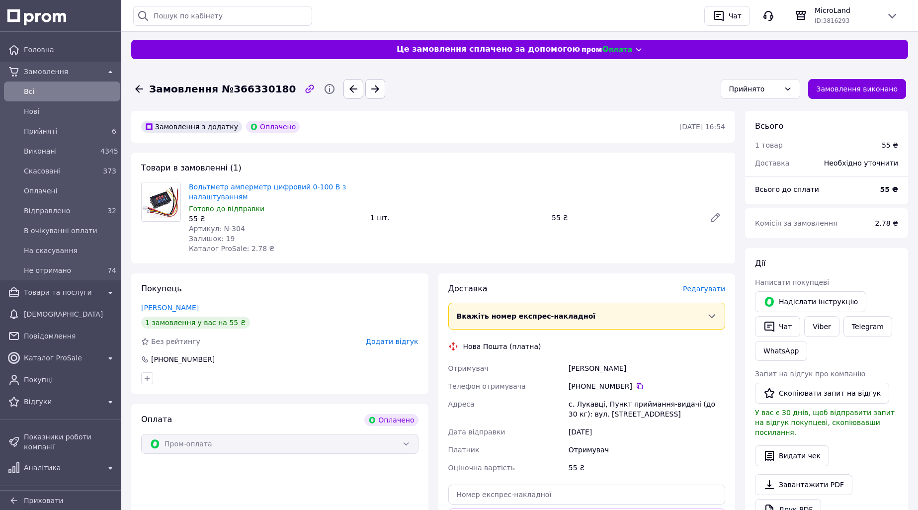
click at [703, 287] on span "Редагувати" at bounding box center [704, 289] width 42 height 8
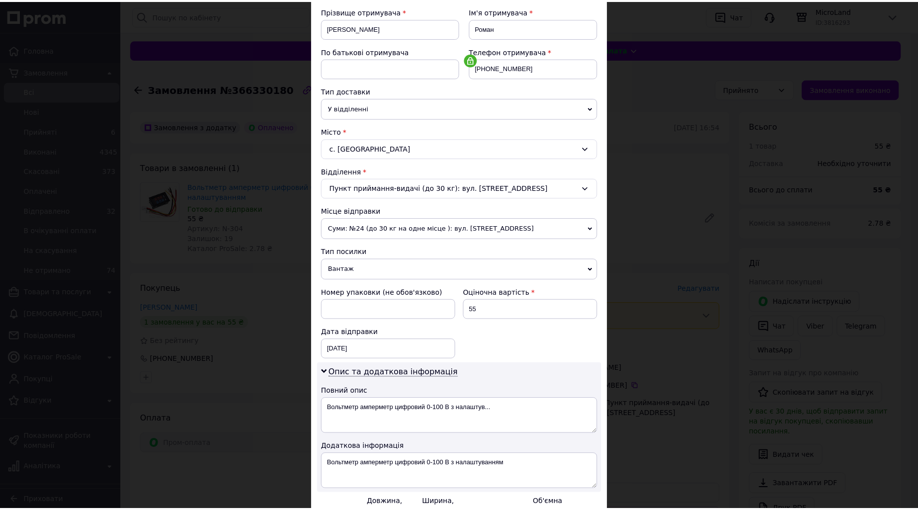
scroll to position [261, 0]
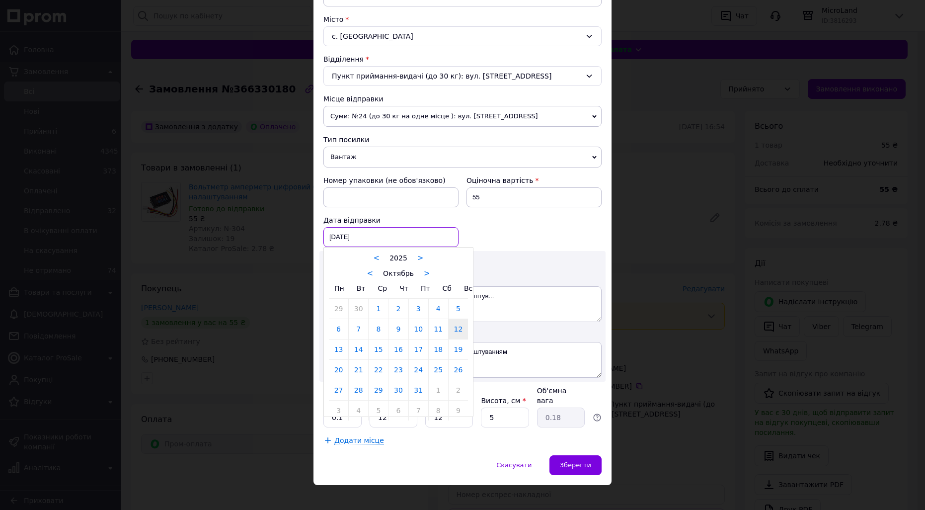
click at [337, 238] on div "[DATE] < 2025 > < Октябрь > Пн Вт Ср Чт Пт Сб Вс 29 30 1 2 3 4 5 6 7 8 9 10 11 …" at bounding box center [390, 237] width 135 height 20
click at [334, 350] on link "13" at bounding box center [338, 349] width 19 height 20
type input "[DATE]"
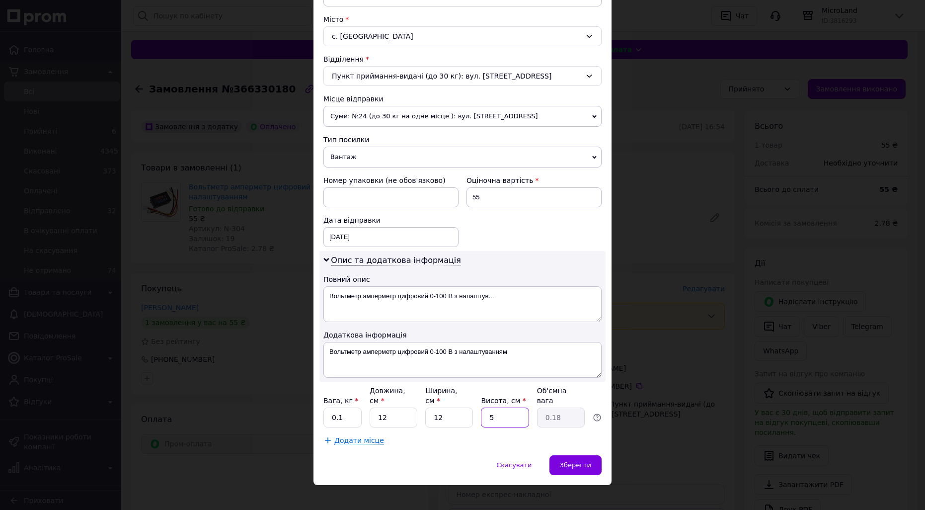
click at [502, 408] on input "5" at bounding box center [505, 417] width 48 height 20
click at [573, 461] on span "Зберегти" at bounding box center [575, 464] width 31 height 7
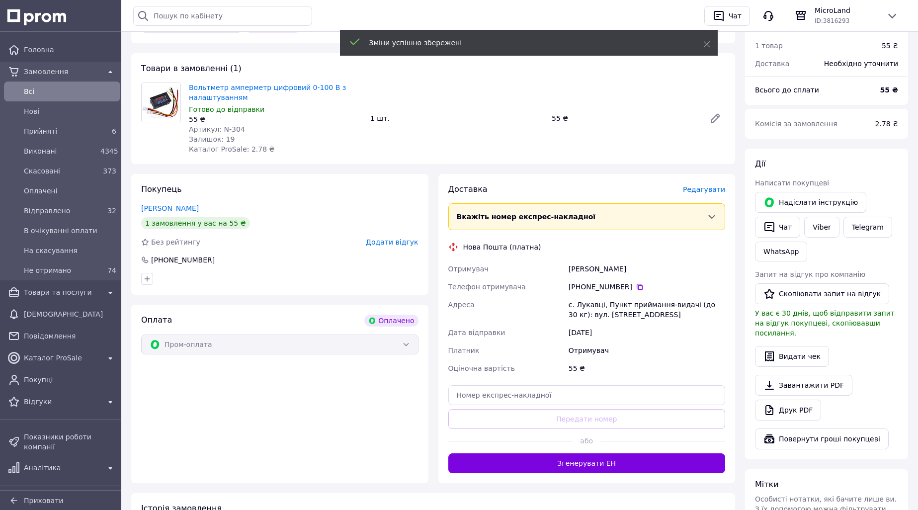
scroll to position [199, 0]
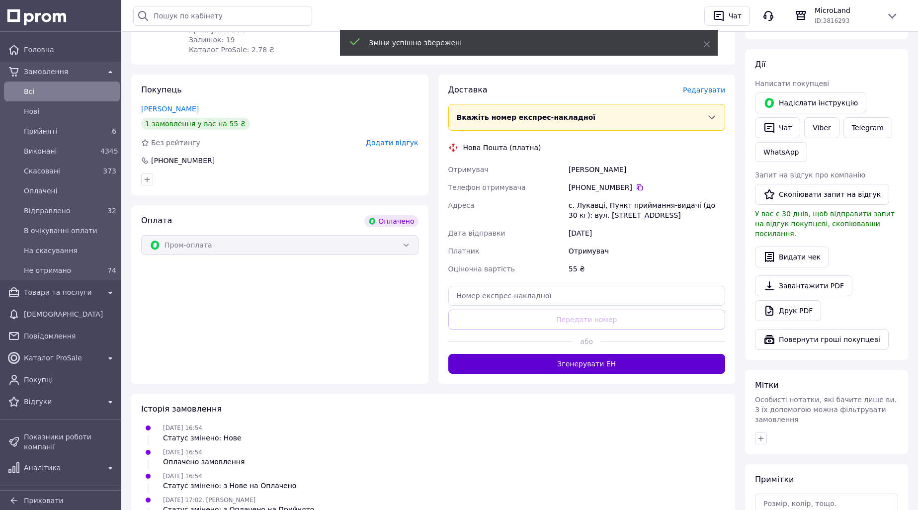
click at [581, 361] on button "Згенерувати ЕН" at bounding box center [586, 364] width 277 height 20
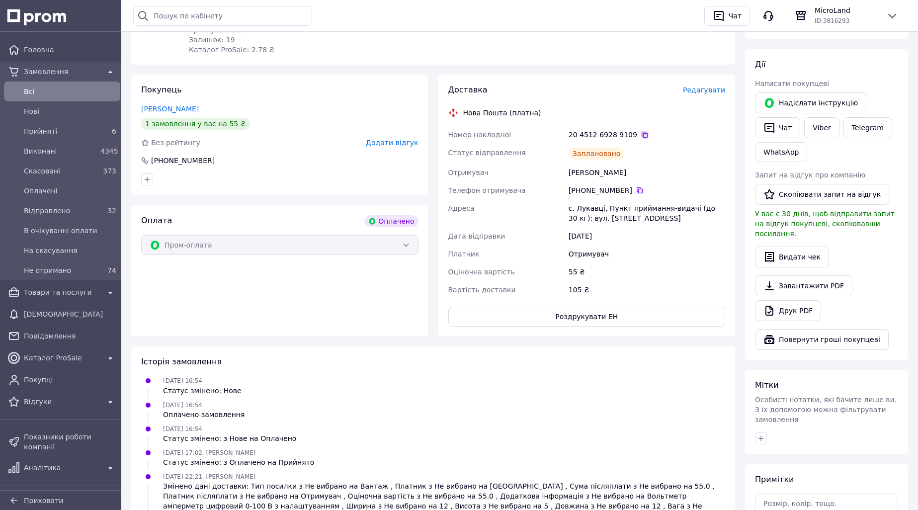
click at [641, 133] on icon at bounding box center [644, 135] width 6 height 6
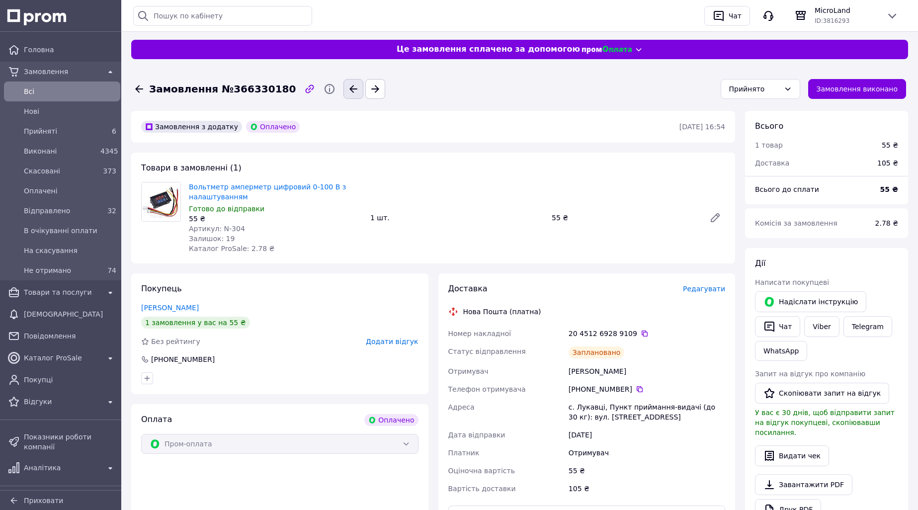
click at [347, 91] on icon "button" at bounding box center [353, 89] width 12 height 12
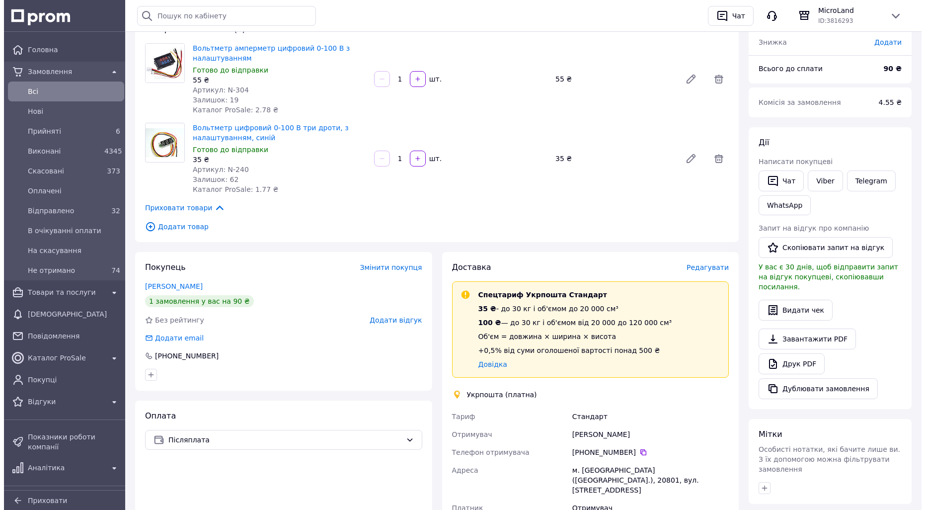
scroll to position [199, 0]
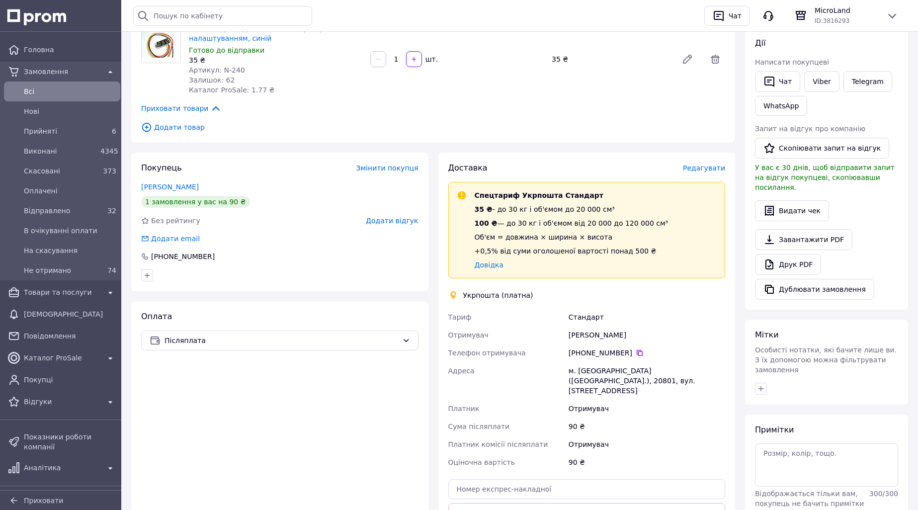
drag, startPoint x: 568, startPoint y: 334, endPoint x: 627, endPoint y: 334, distance: 59.1
click at [627, 334] on div "[PERSON_NAME]" at bounding box center [646, 335] width 160 height 18
copy div "[PERSON_NAME]"
click at [635, 353] on icon at bounding box center [639, 353] width 8 height 8
click at [705, 167] on span "Редагувати" at bounding box center [704, 168] width 42 height 8
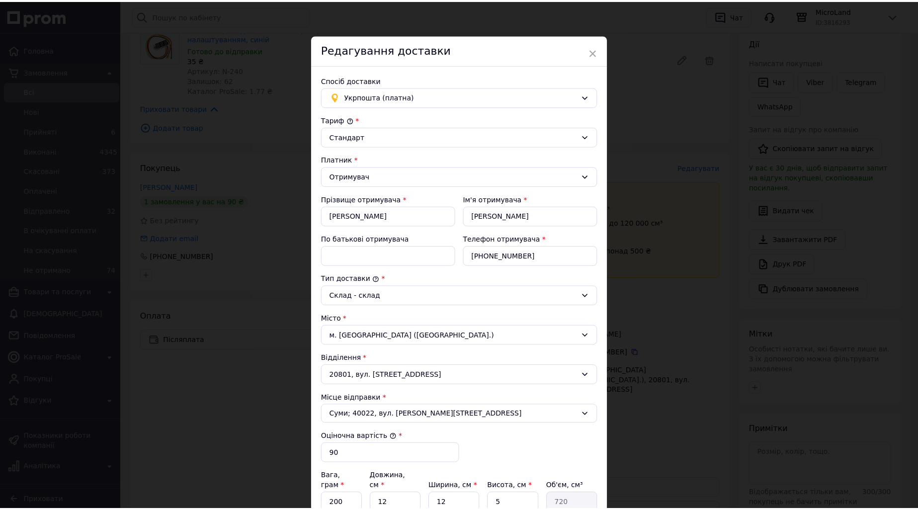
scroll to position [149, 0]
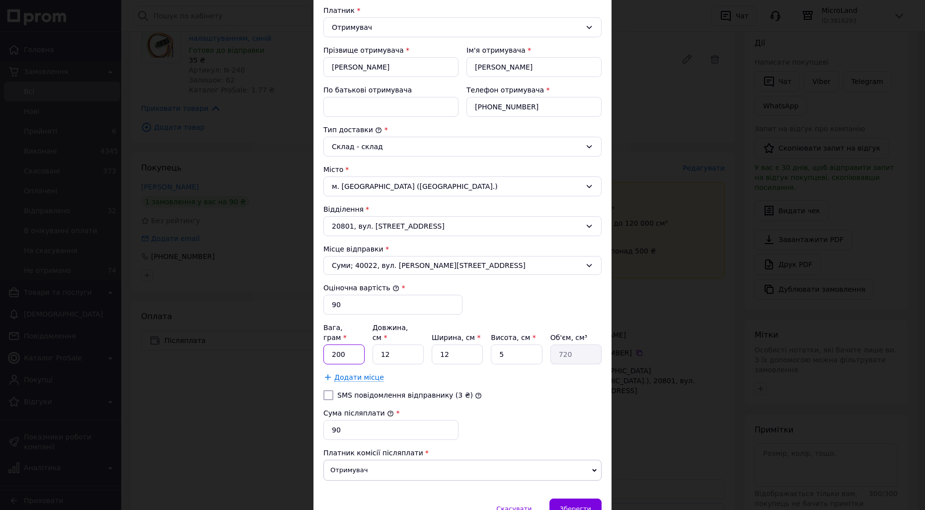
click at [347, 344] on input "200" at bounding box center [343, 354] width 41 height 20
type input "2"
type input "53"
type input "1"
type input "60"
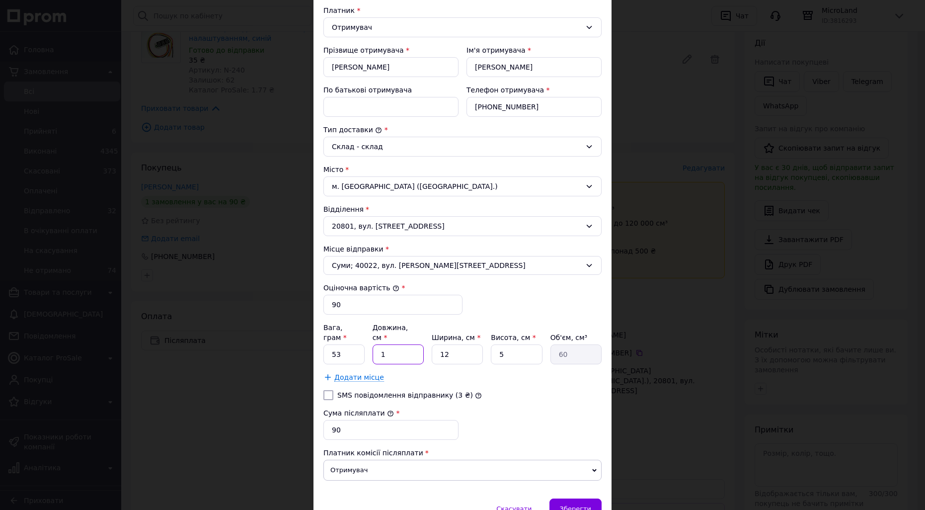
type input "11"
type input "660"
type input "11"
type input "1"
type input "55"
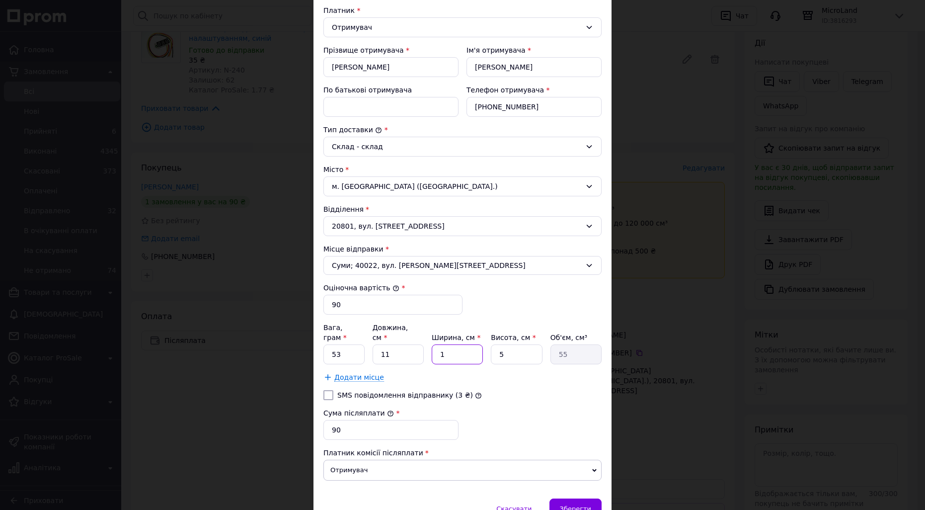
type input "10"
type input "550"
type input "10"
click at [574, 505] on span "Зберегти" at bounding box center [575, 508] width 31 height 7
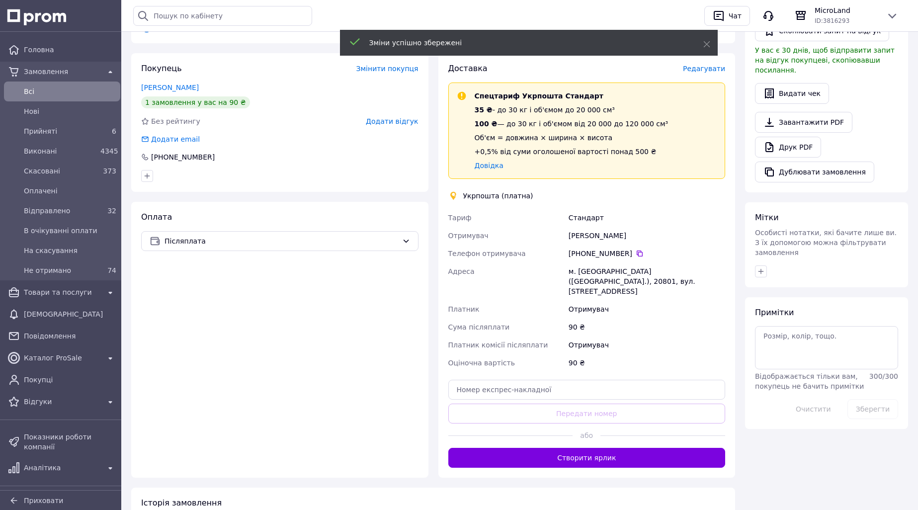
scroll to position [348, 0]
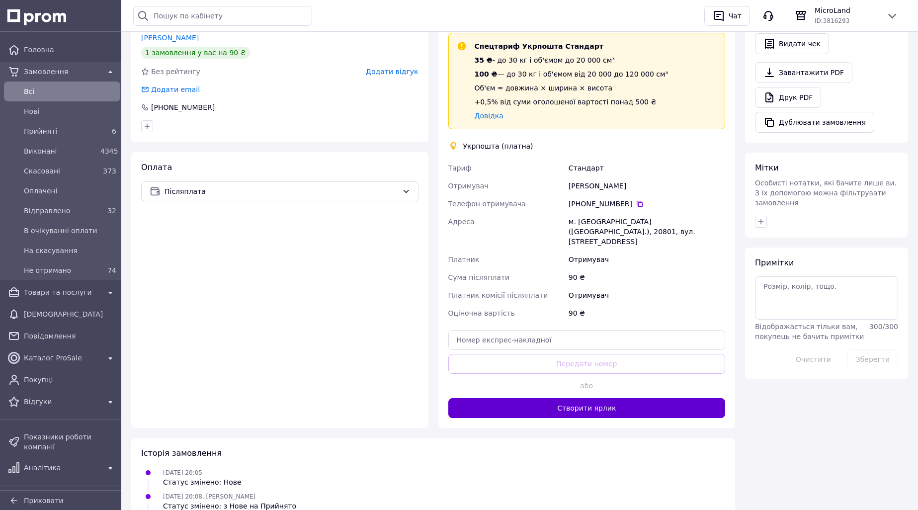
click at [581, 398] on button "Створити ярлик" at bounding box center [586, 408] width 277 height 20
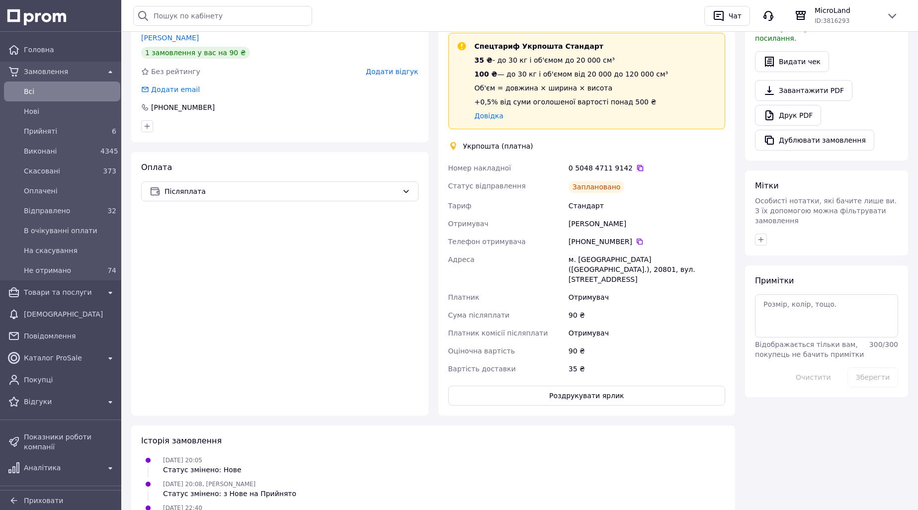
click at [636, 167] on icon at bounding box center [640, 168] width 8 height 8
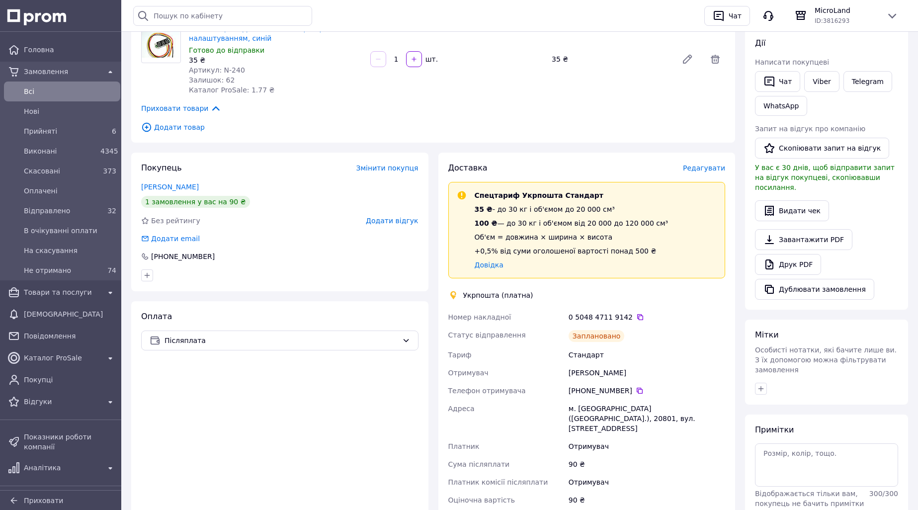
scroll to position [0, 0]
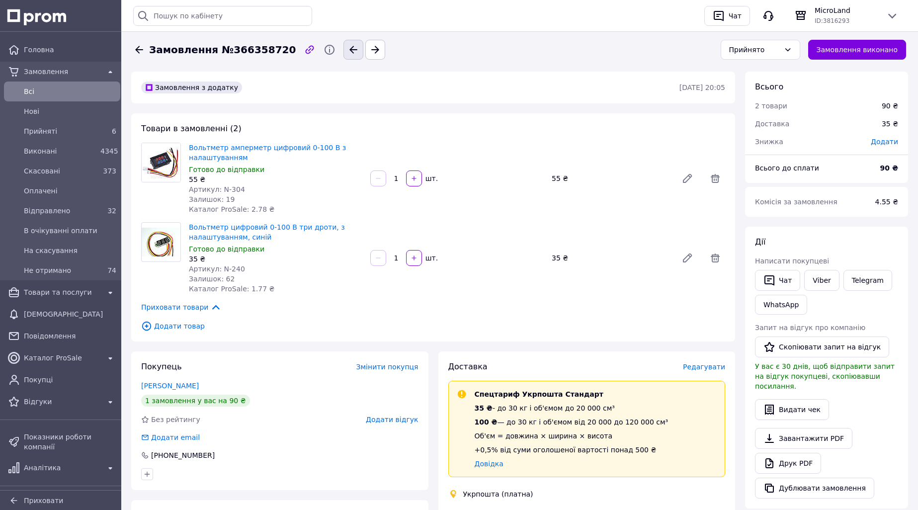
click at [349, 48] on icon "button" at bounding box center [353, 49] width 8 height 7
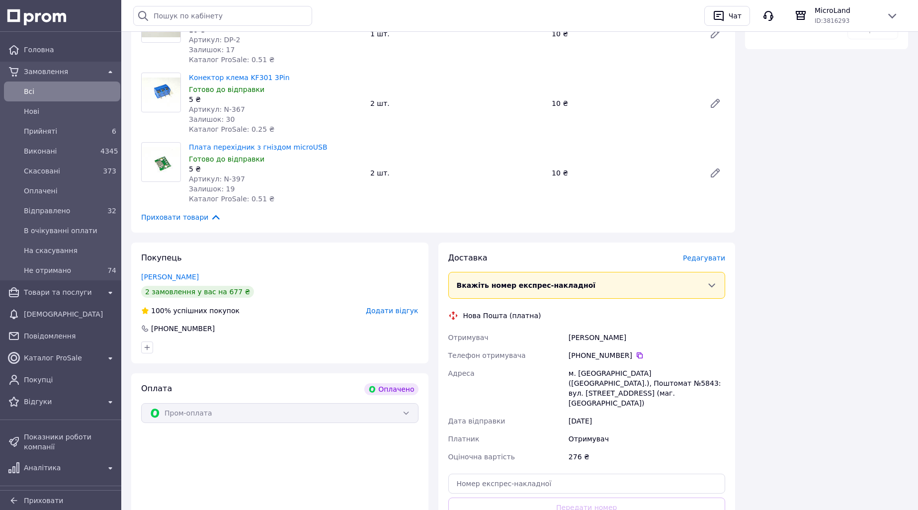
scroll to position [944, 0]
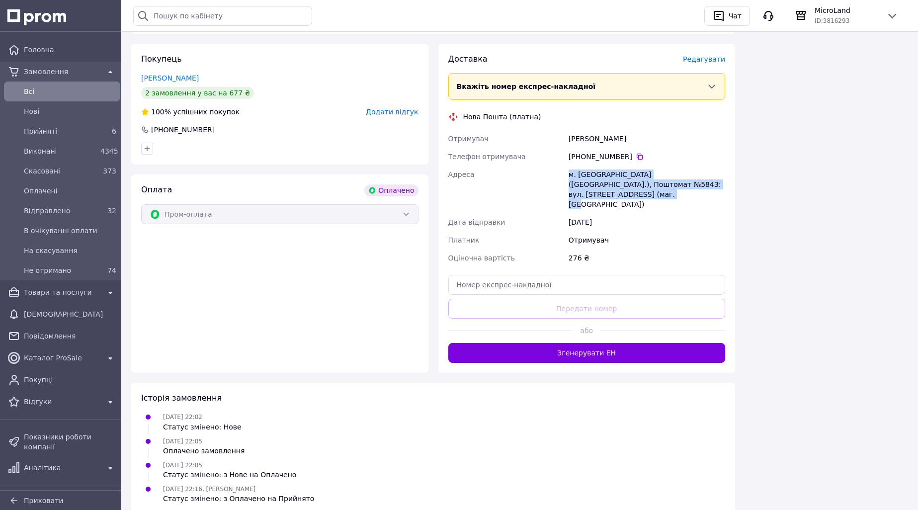
drag, startPoint x: 567, startPoint y: 163, endPoint x: 602, endPoint y: 181, distance: 39.5
click at [602, 181] on div "м. [GEOGRAPHIC_DATA] ([GEOGRAPHIC_DATA].), Поштомат №5843: вул. [STREET_ADDRESS…" at bounding box center [646, 189] width 160 height 48
copy div "м. [GEOGRAPHIC_DATA] ([GEOGRAPHIC_DATA].), Поштомат №5843: вул. [STREET_ADDRESS…"
drag, startPoint x: 589, startPoint y: 129, endPoint x: 643, endPoint y: 130, distance: 54.7
click at [643, 130] on div "Отримувач Радченко Анатолий Телефон отримувача +380 97 999 89 02   Адреса м. Кр…" at bounding box center [586, 198] width 281 height 137
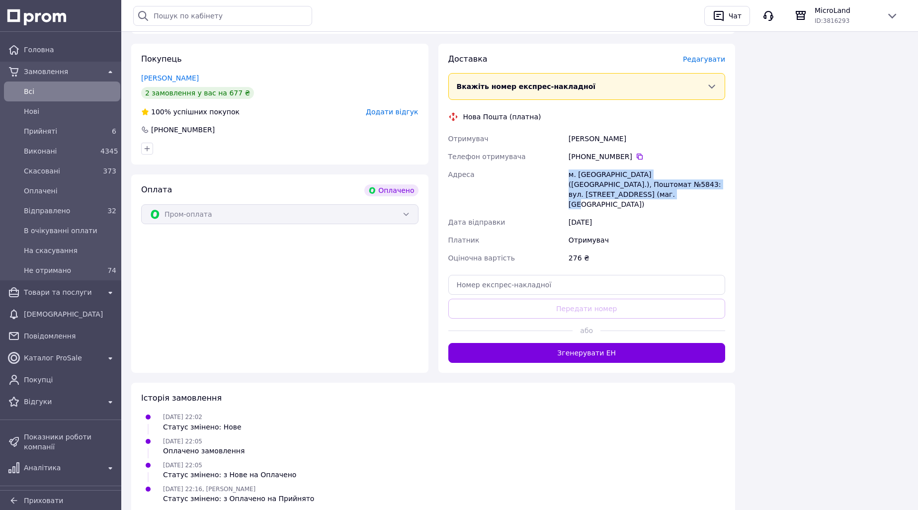
copy div "Отримувач Радченко Анатолий"
click at [635, 153] on icon at bounding box center [639, 157] width 8 height 8
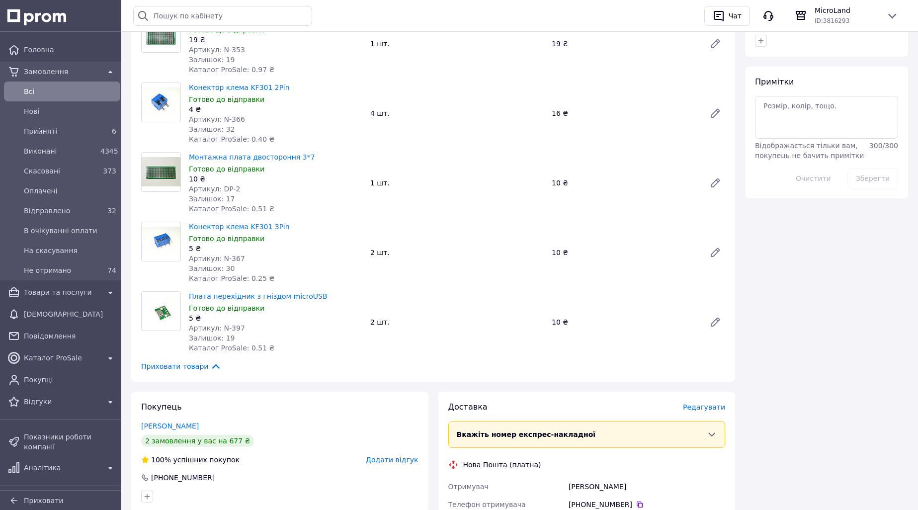
scroll to position [546, 0]
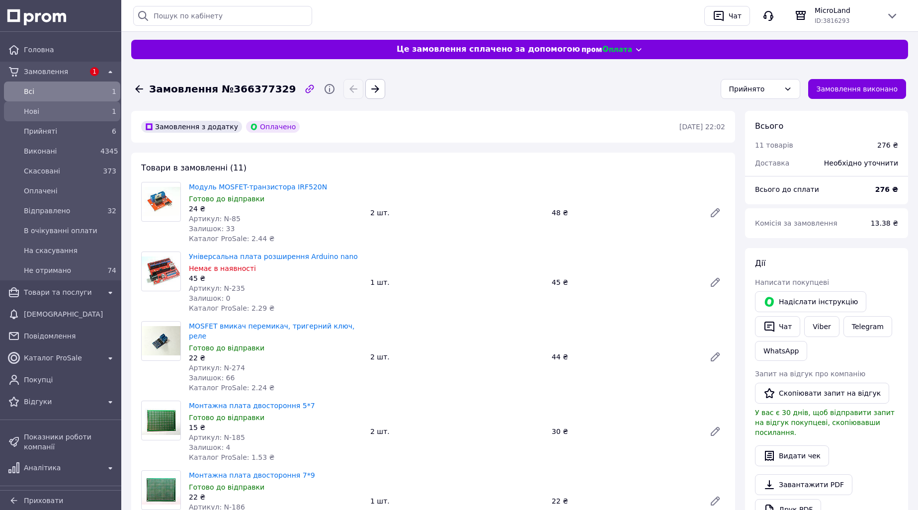
click at [107, 110] on div "1" at bounding box center [108, 111] width 16 height 10
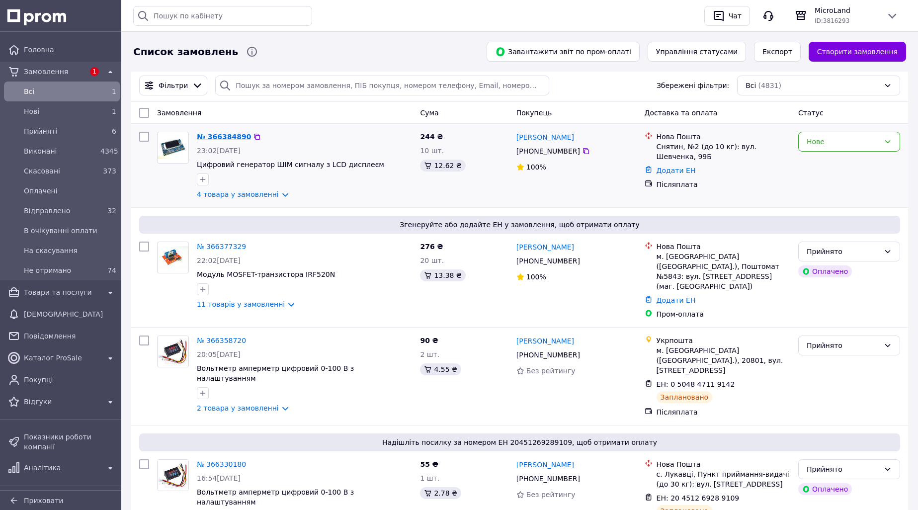
click at [215, 134] on link "№ 366384890" at bounding box center [224, 137] width 54 height 8
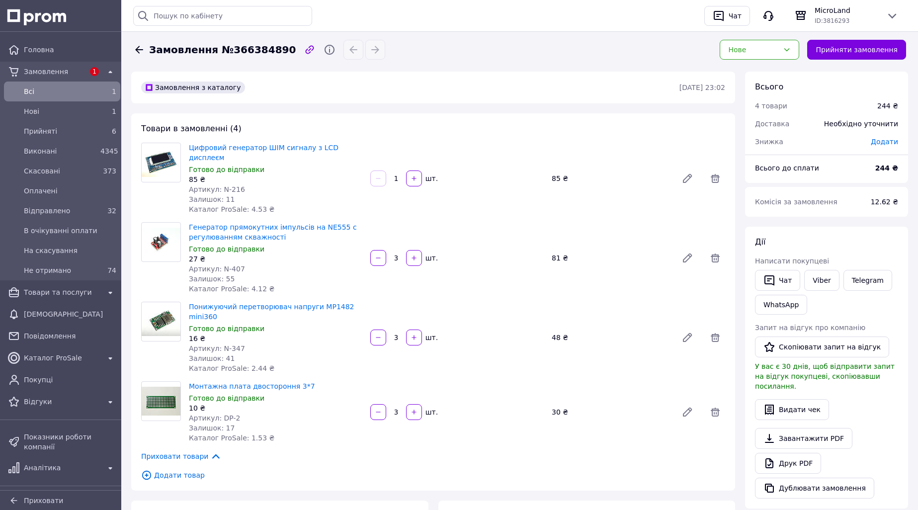
scroll to position [99, 0]
click at [101, 129] on div "6" at bounding box center [108, 131] width 16 height 10
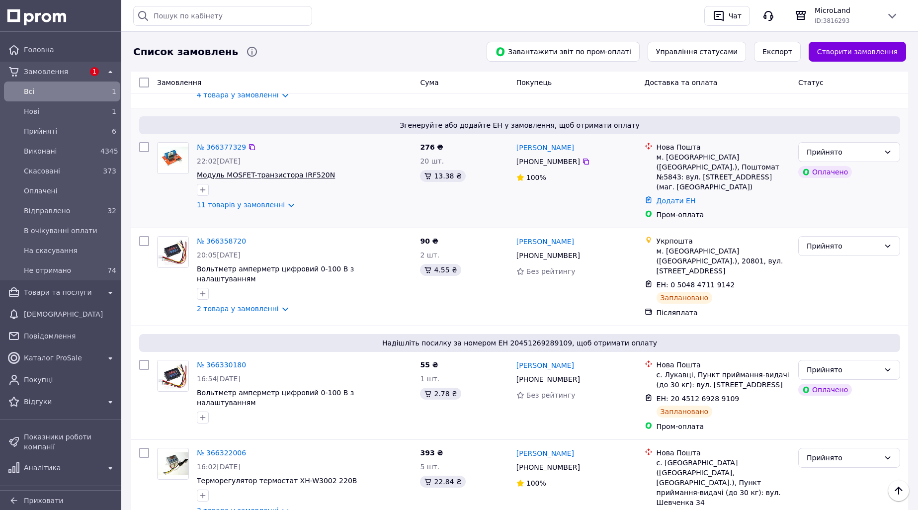
scroll to position [50, 0]
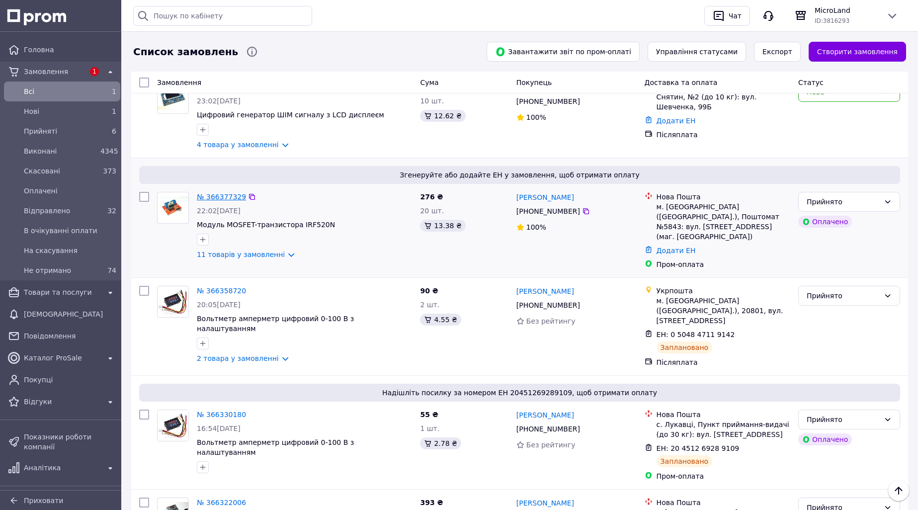
click at [213, 196] on link "№ 366377329" at bounding box center [221, 197] width 49 height 8
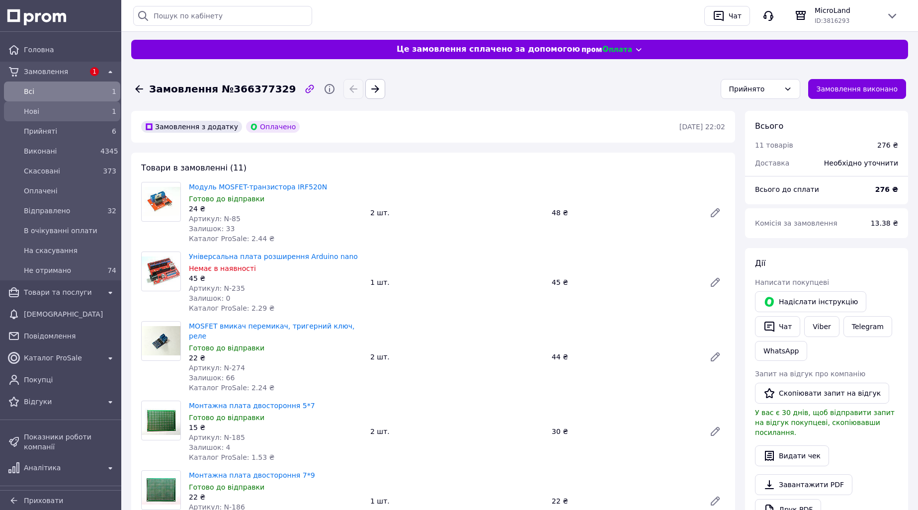
click at [112, 112] on span "1" at bounding box center [114, 111] width 4 height 8
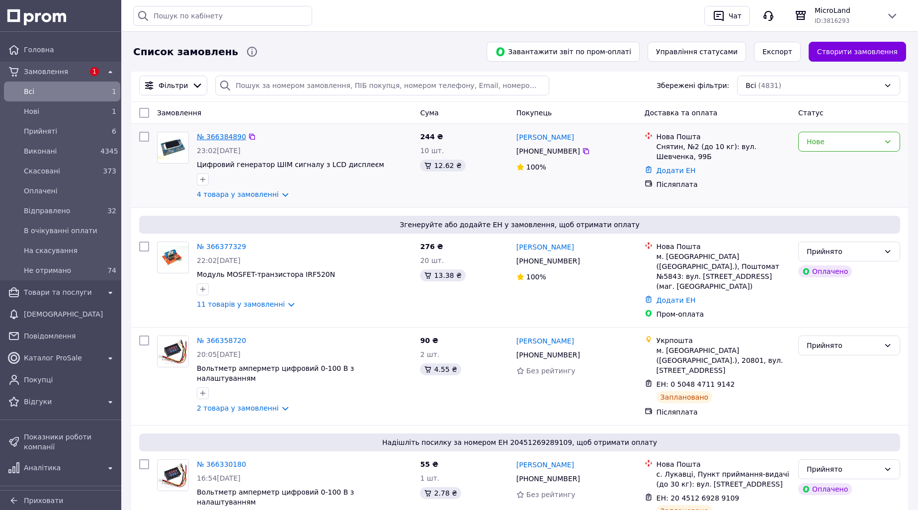
click at [211, 138] on link "№ 366384890" at bounding box center [221, 137] width 49 height 8
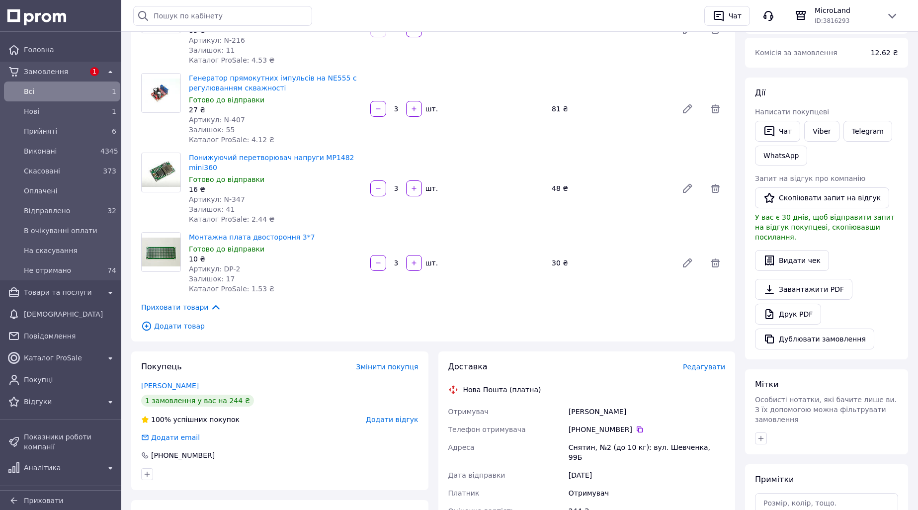
scroll to position [298, 0]
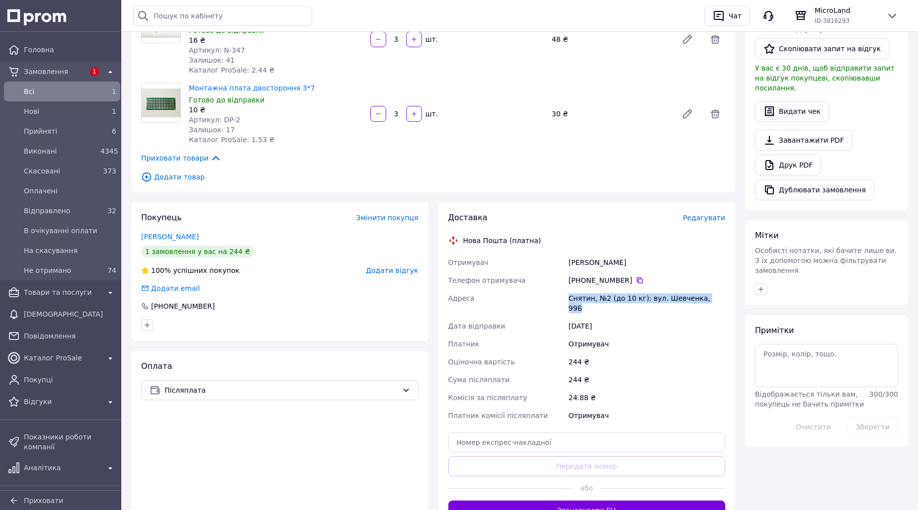
drag, startPoint x: 569, startPoint y: 279, endPoint x: 725, endPoint y: 271, distance: 156.7
click at [725, 289] on div "Снятин, №2 (до 10 кг): вул. Шевченка, 99Б" at bounding box center [646, 303] width 160 height 28
copy div "Снятин, №2 (до 10 кг): вул. Шевченка, 99Б"
drag, startPoint x: 569, startPoint y: 243, endPoint x: 645, endPoint y: 240, distance: 76.0
click at [645, 253] on div "Гук Валентин" at bounding box center [646, 262] width 160 height 18
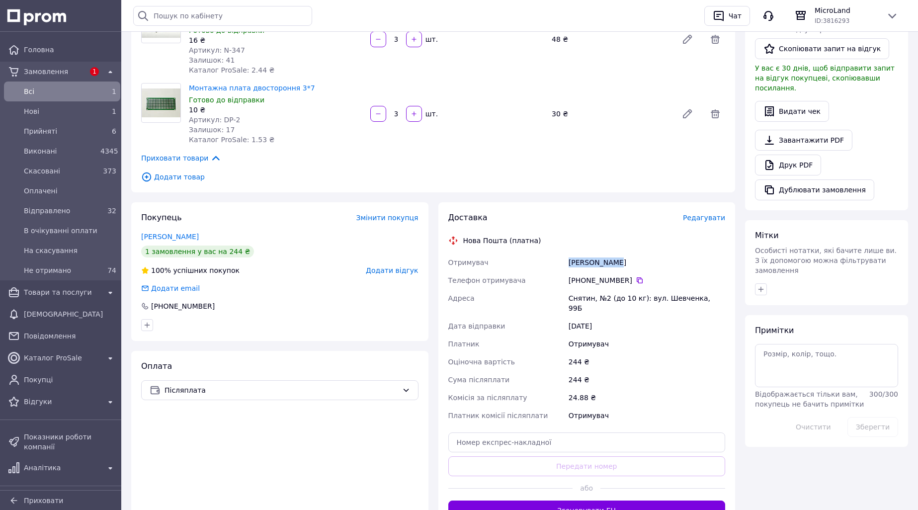
copy div "Гук Валентин"
click at [636, 277] on icon at bounding box center [639, 280] width 6 height 6
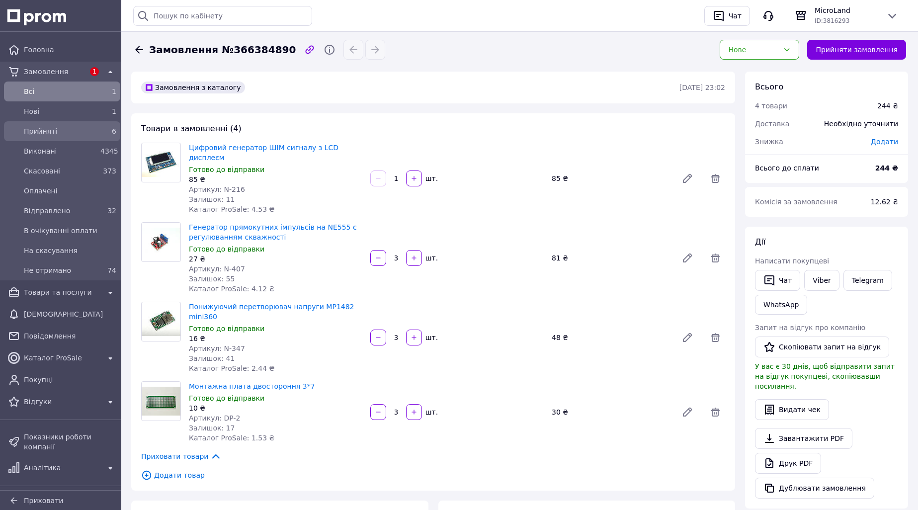
click at [100, 130] on div "6" at bounding box center [108, 131] width 16 height 10
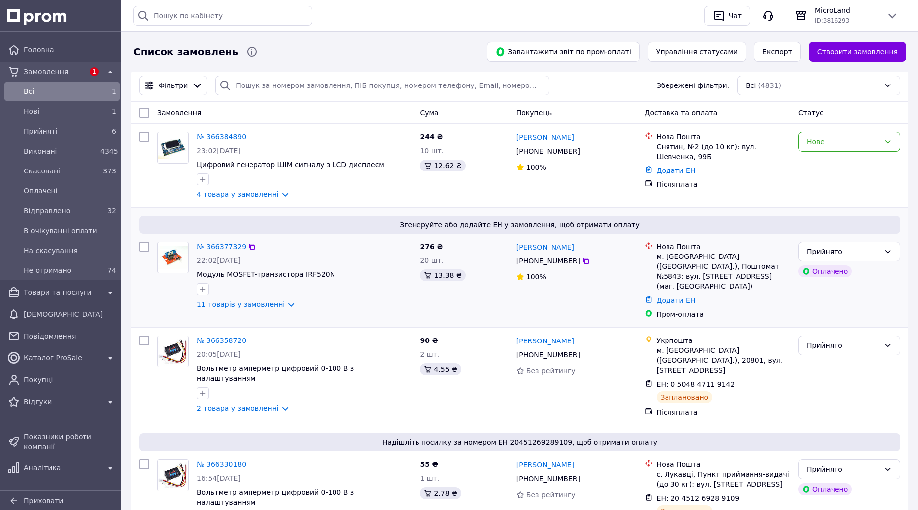
click at [211, 245] on link "№ 366377329" at bounding box center [221, 246] width 49 height 8
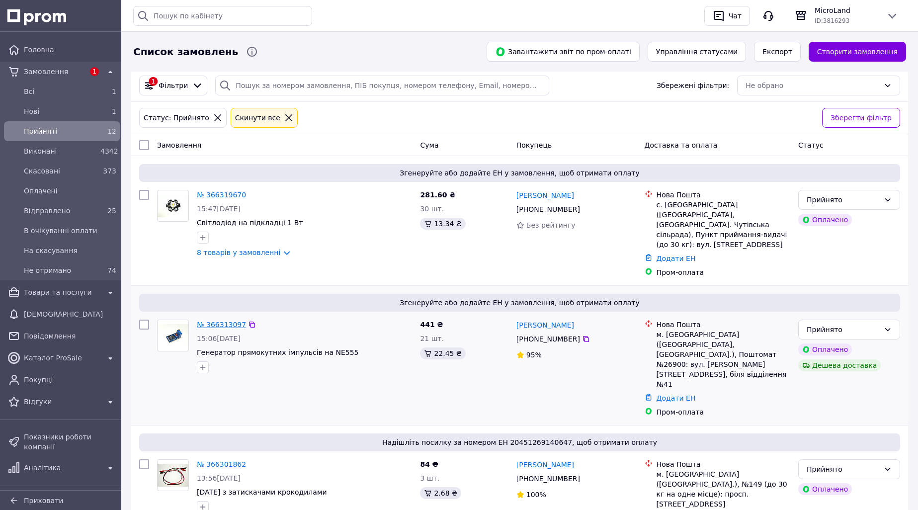
click at [224, 320] on link "№ 366313097" at bounding box center [221, 324] width 49 height 8
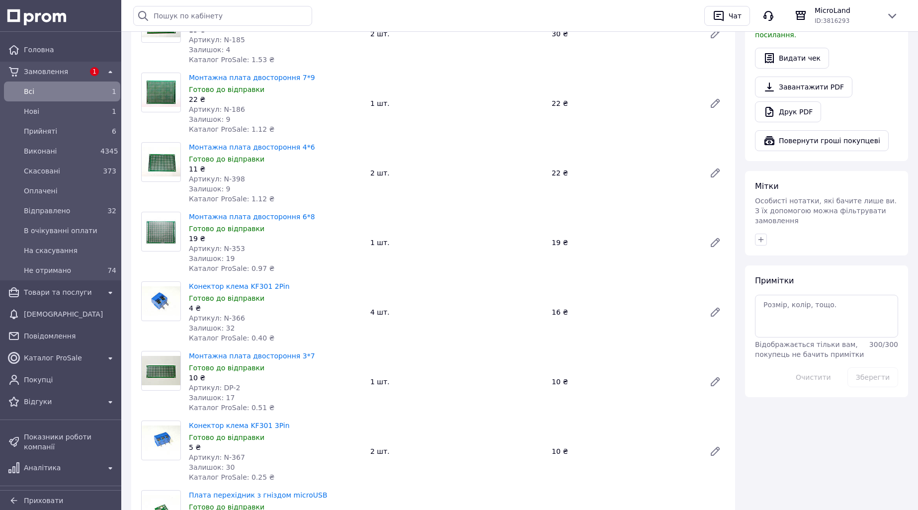
scroll to position [447, 0]
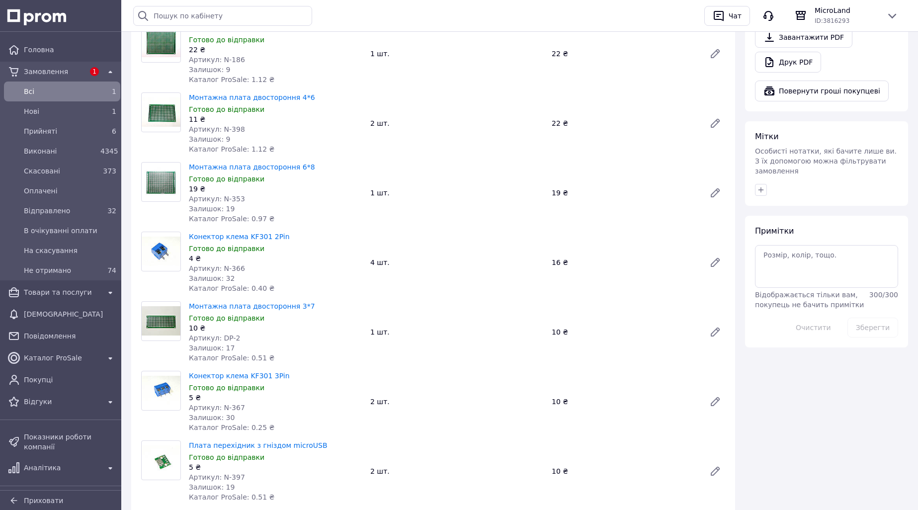
click at [390, 333] on div "Монтажна плата двостороння 3*7 Готово до відправки 10 ₴ Артикул: DP-2 Залишок: …" at bounding box center [457, 332] width 544 height 66
